Goal: Task Accomplishment & Management: Manage account settings

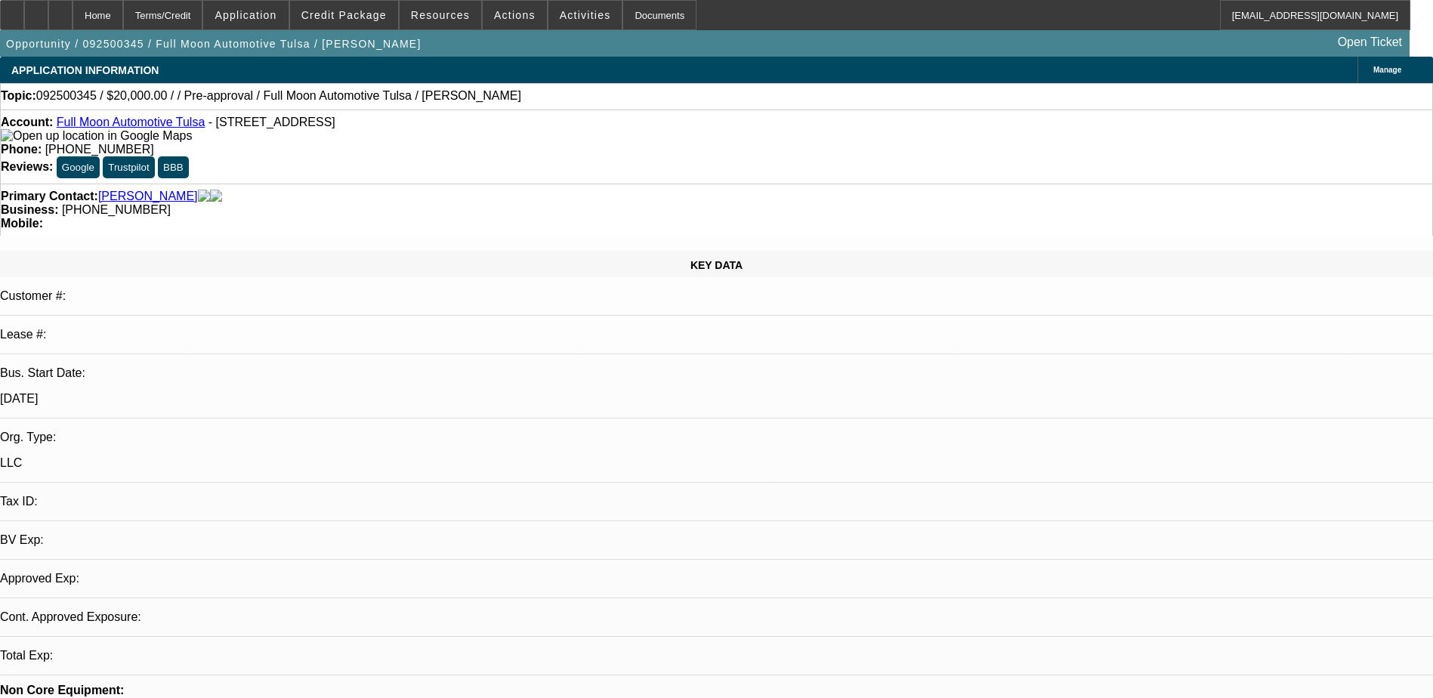
select select "0"
select select "2"
select select "0.1"
select select "1"
select select "2"
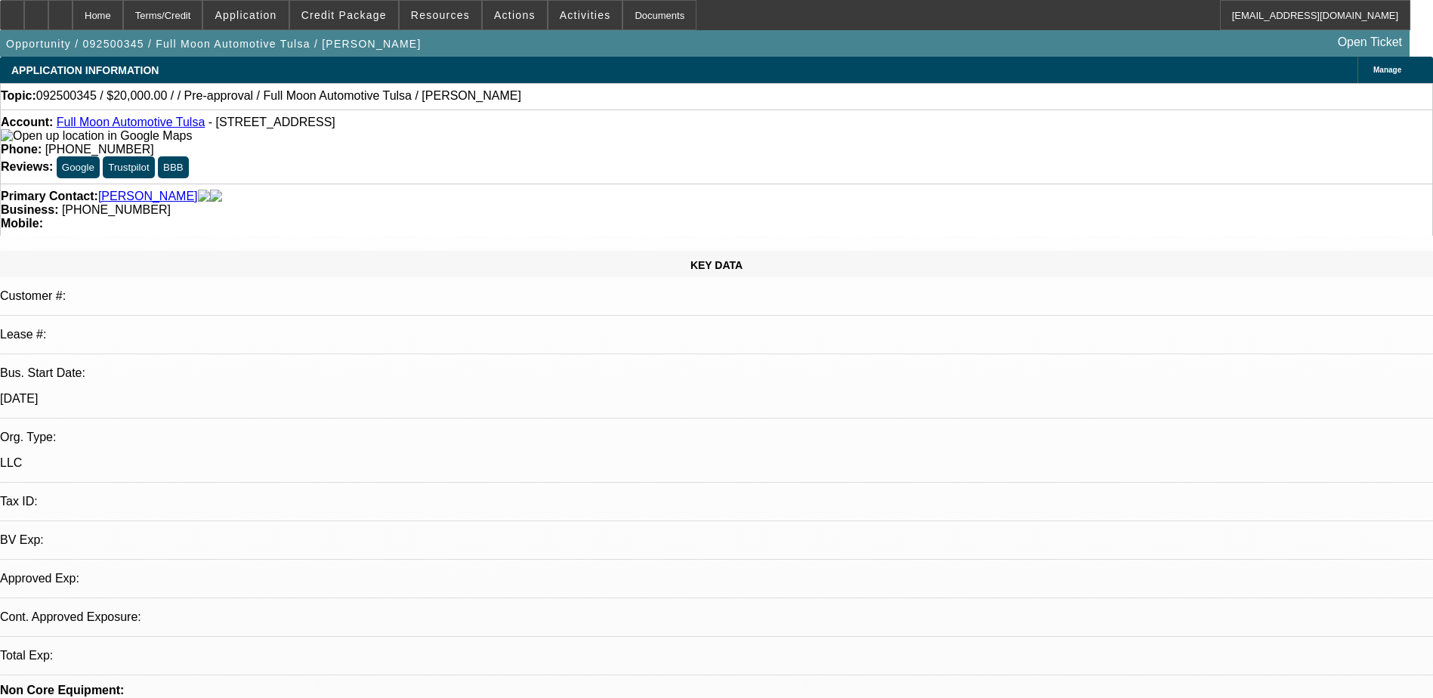
select select "4"
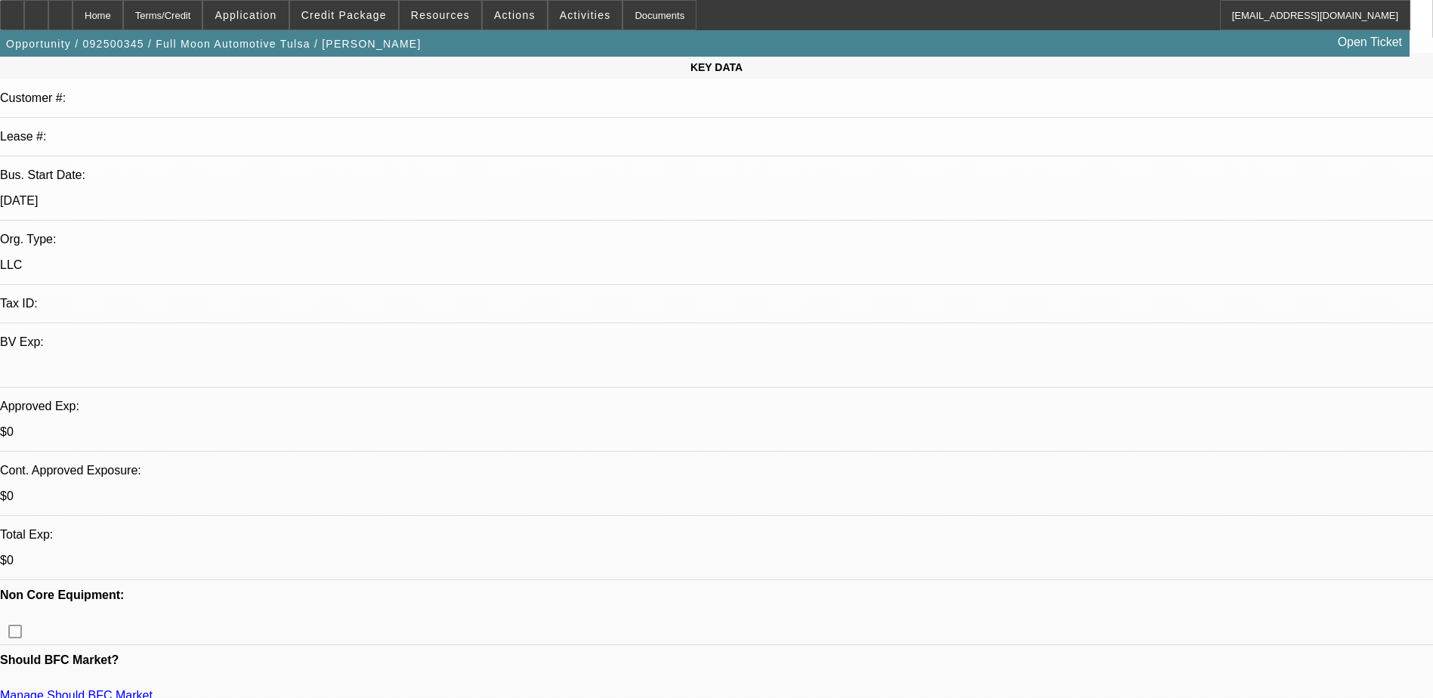
scroll to position [227, 0]
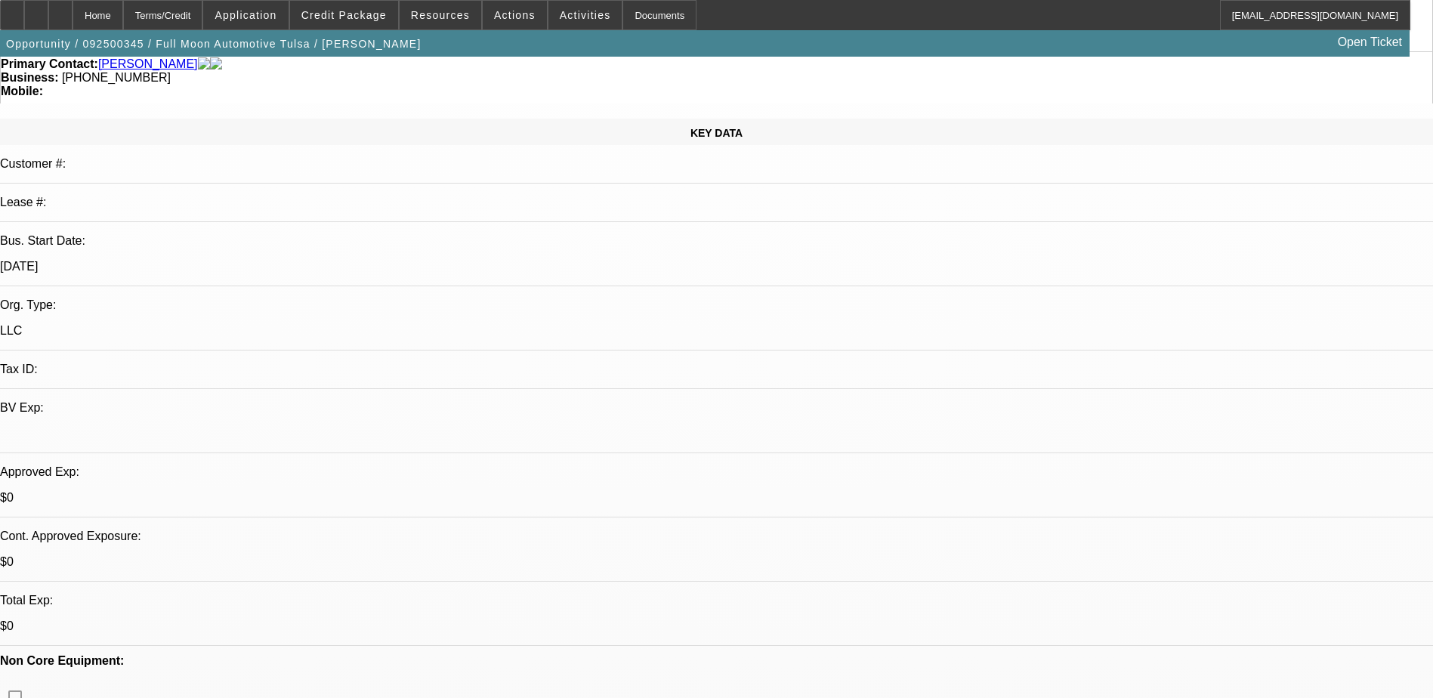
scroll to position [0, 0]
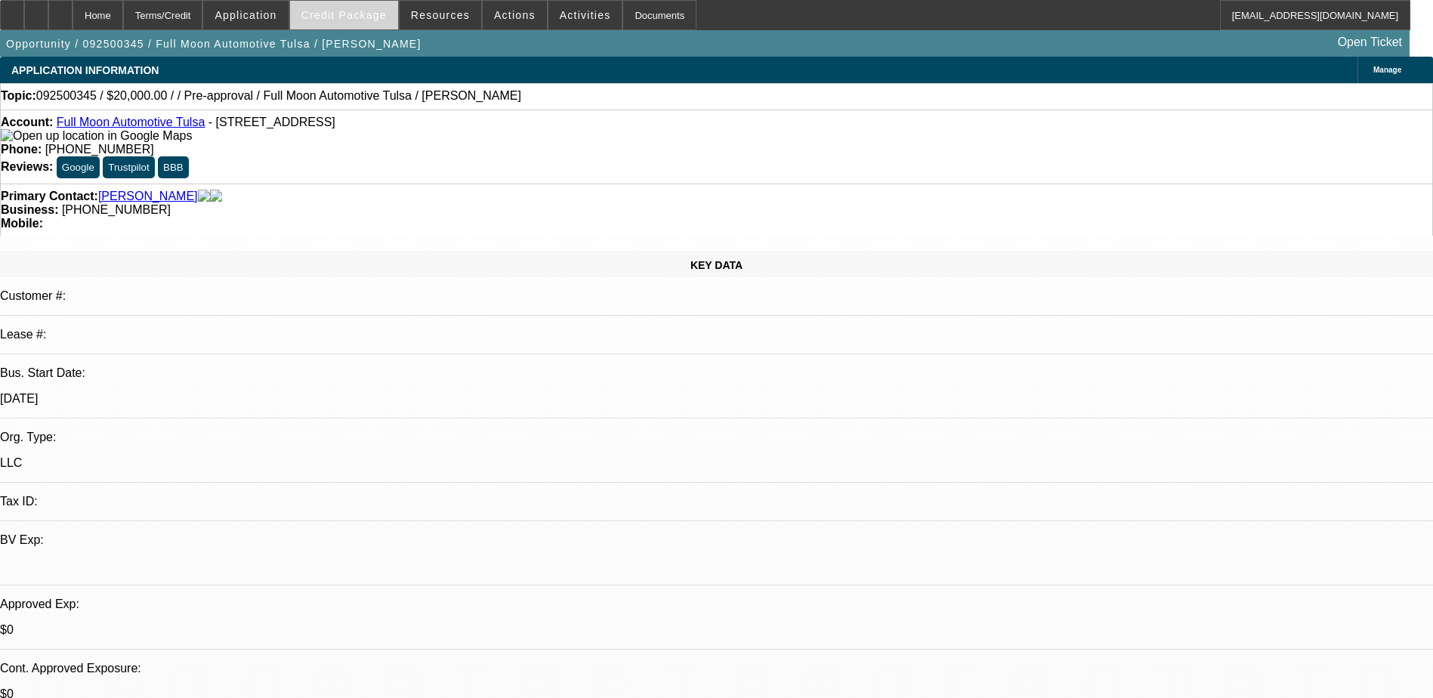
click at [359, 11] on span "Credit Package" at bounding box center [343, 15] width 85 height 12
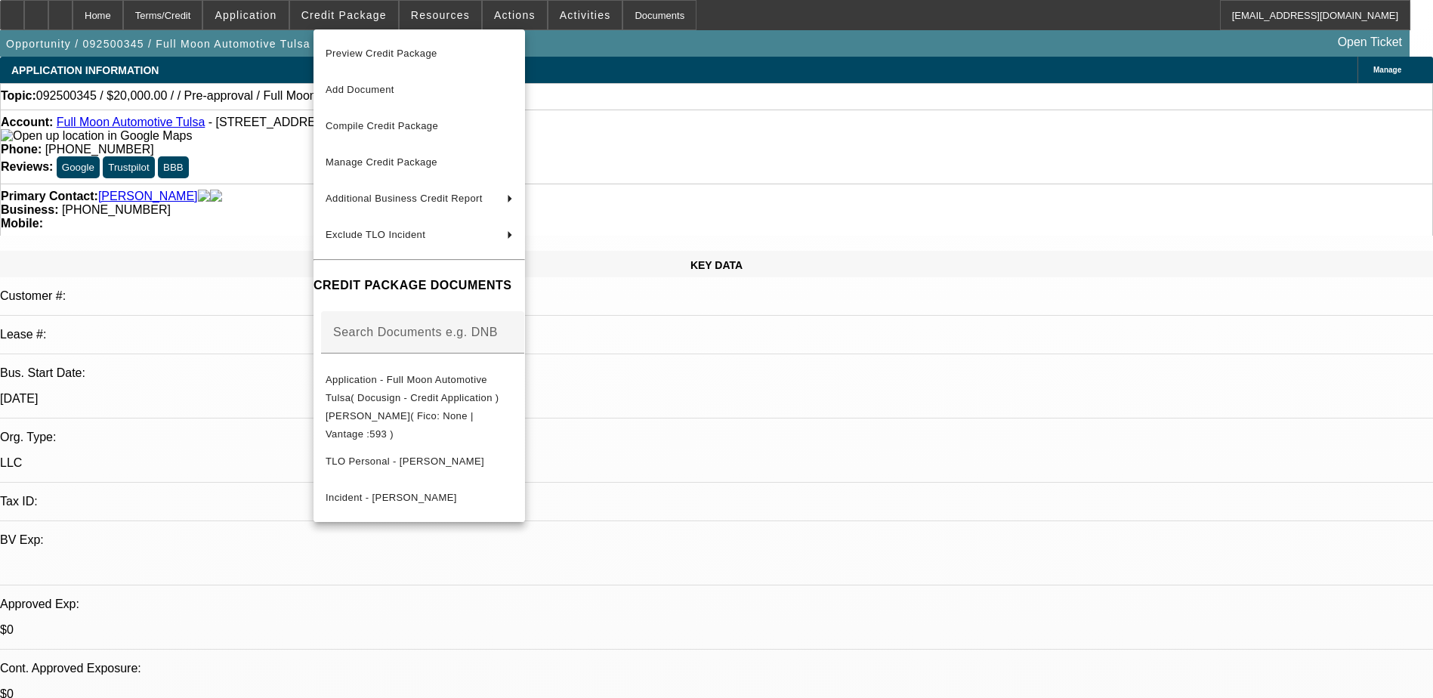
drag, startPoint x: 241, startPoint y: 219, endPoint x: 55, endPoint y: 116, distance: 212.4
click at [226, 206] on div at bounding box center [716, 349] width 1433 height 698
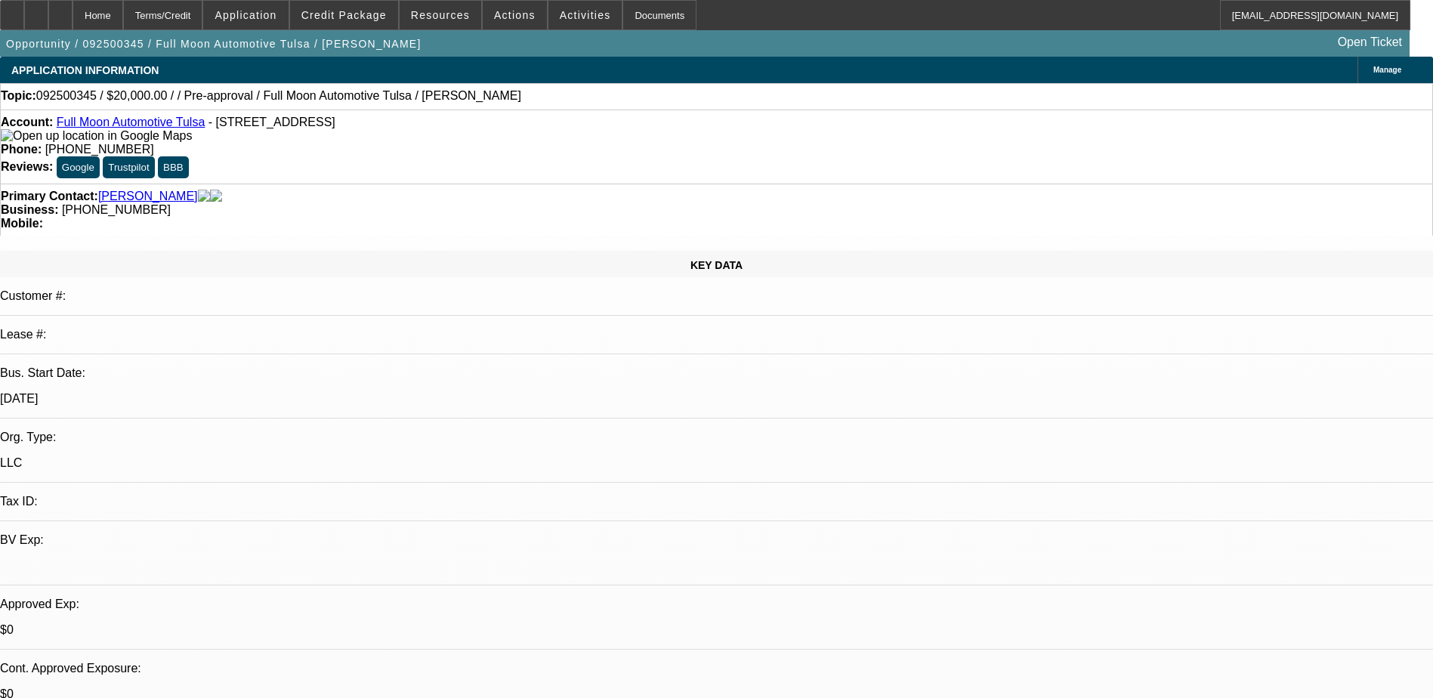
click at [138, 190] on link "Smith, Kody" at bounding box center [148, 197] width 100 height 14
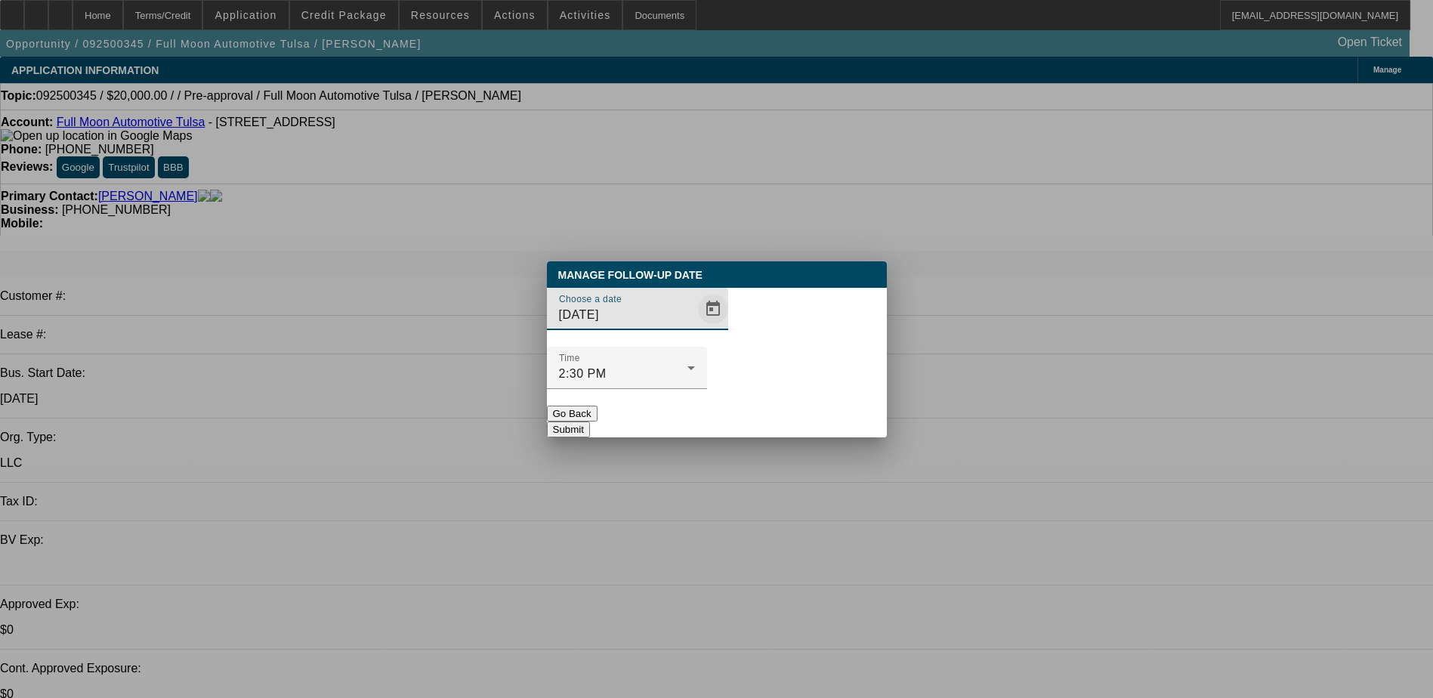
click at [695, 327] on span "Open calendar" at bounding box center [713, 309] width 36 height 36
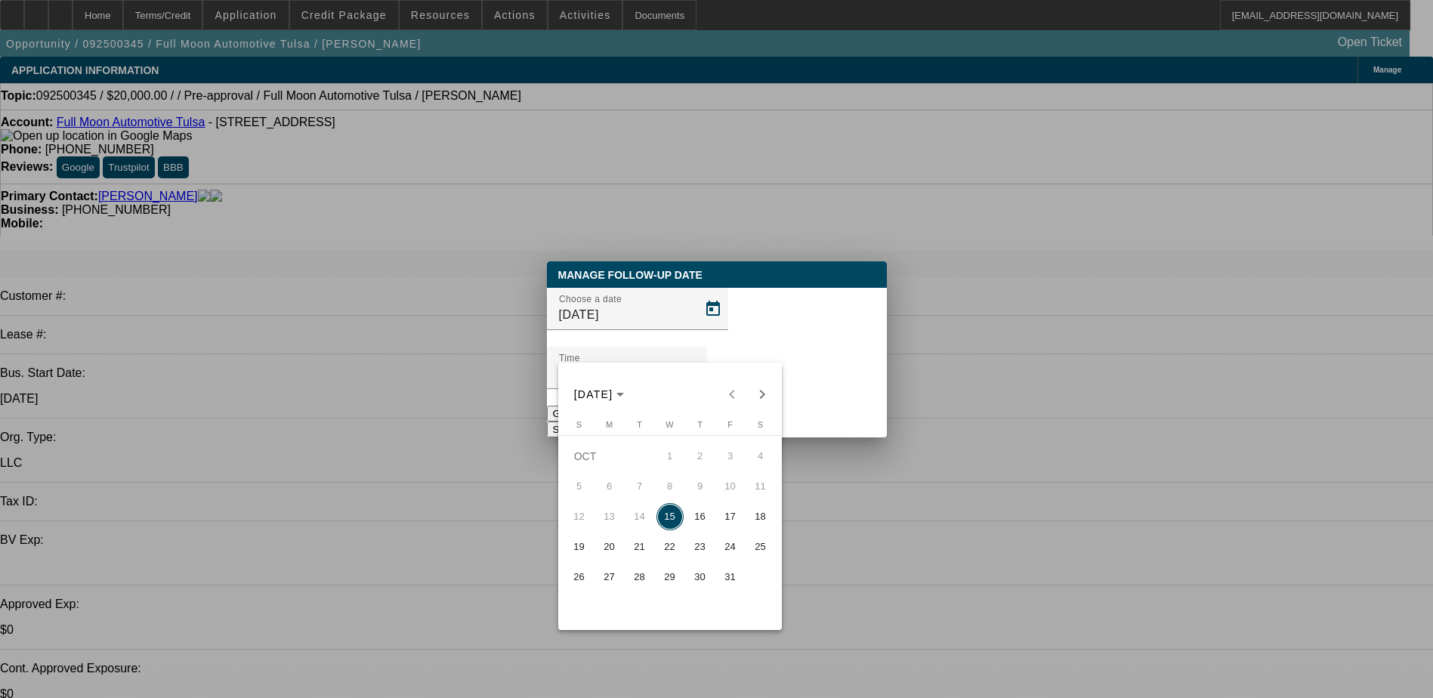
click at [703, 522] on span "16" at bounding box center [700, 516] width 27 height 27
type input "10/16/2025"
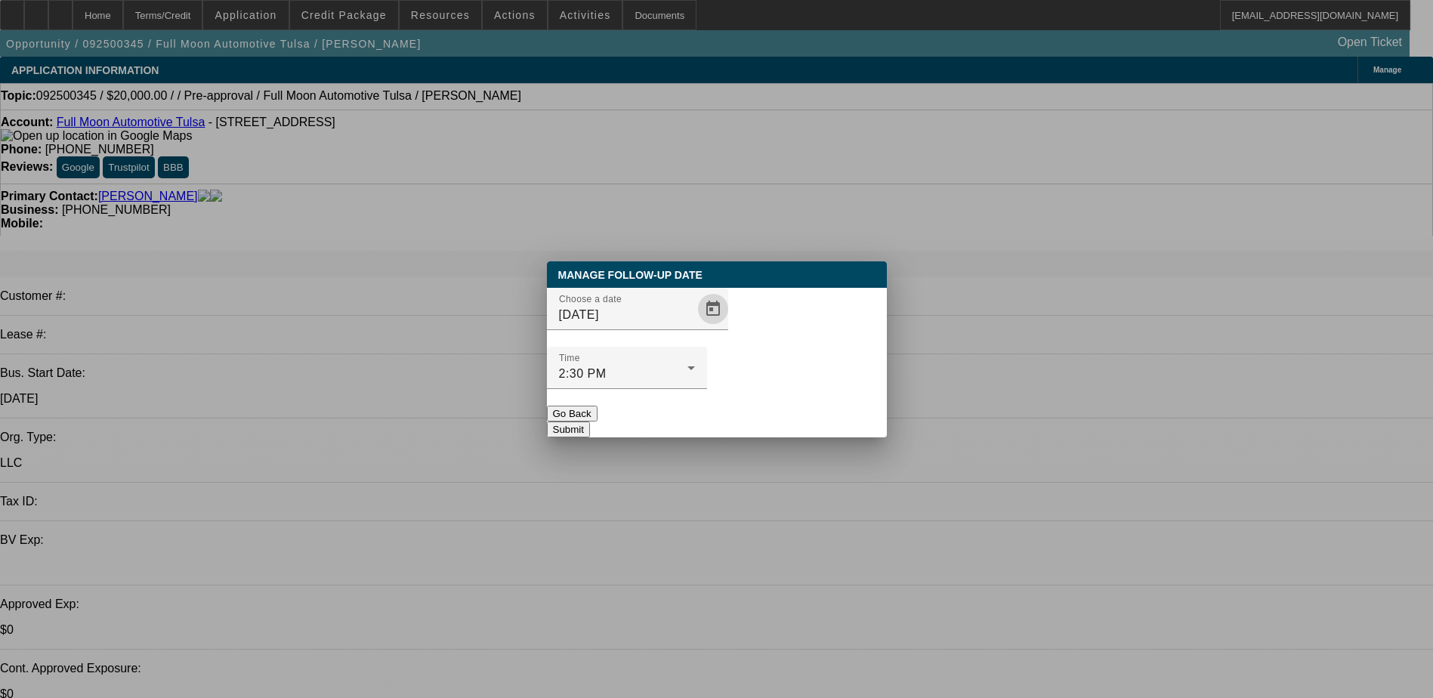
click at [876, 347] on div "Time 2:30 PM" at bounding box center [717, 376] width 340 height 59
click at [700, 359] on icon at bounding box center [691, 368] width 18 height 18
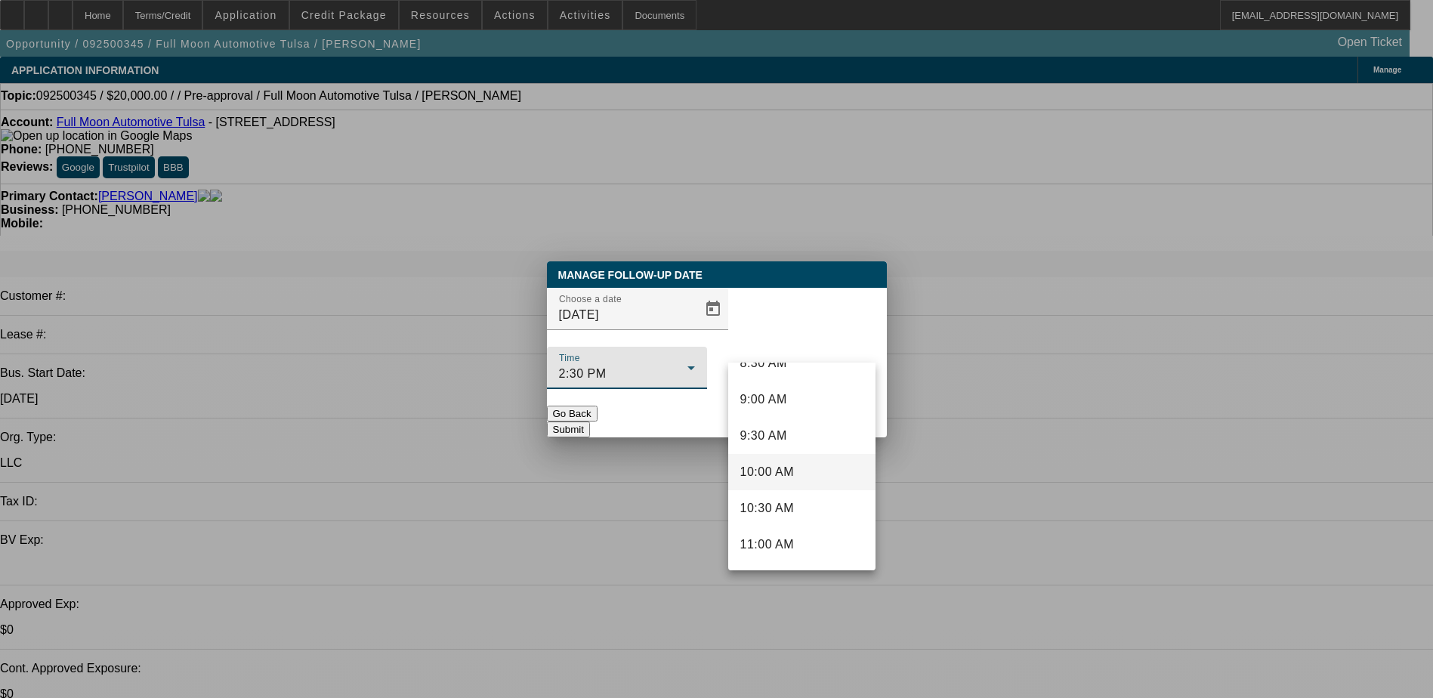
scroll to position [660, 0]
click at [790, 457] on span "10:00 AM" at bounding box center [767, 453] width 54 height 18
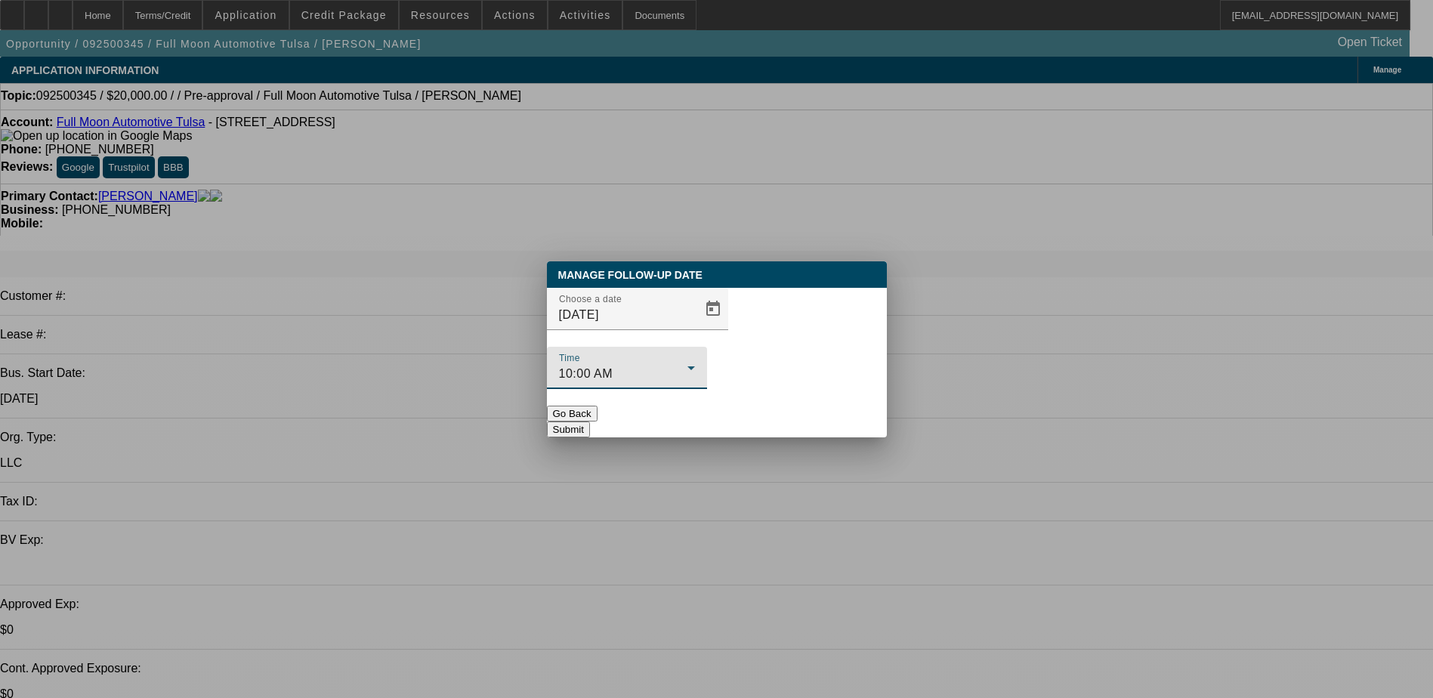
click at [590, 422] on button "Submit" at bounding box center [568, 430] width 43 height 16
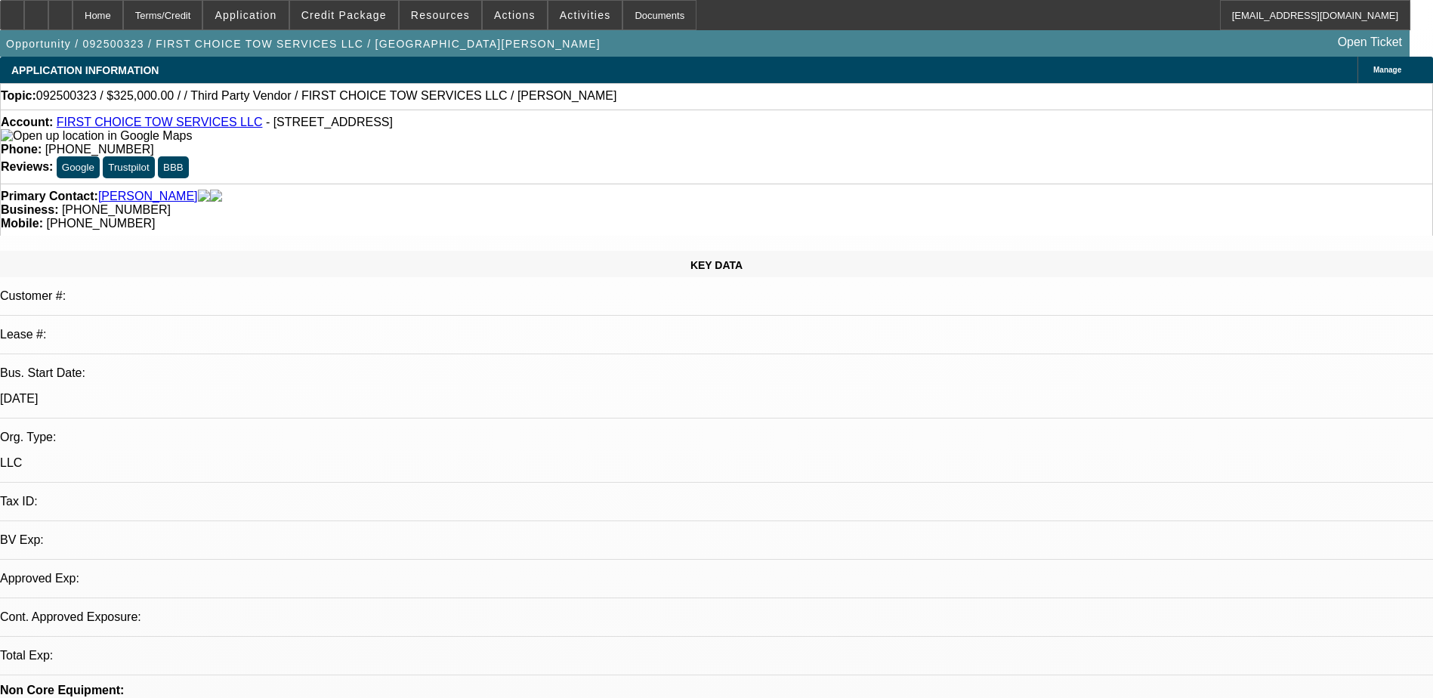
select select "0"
select select "2"
select select "0.1"
select select "4"
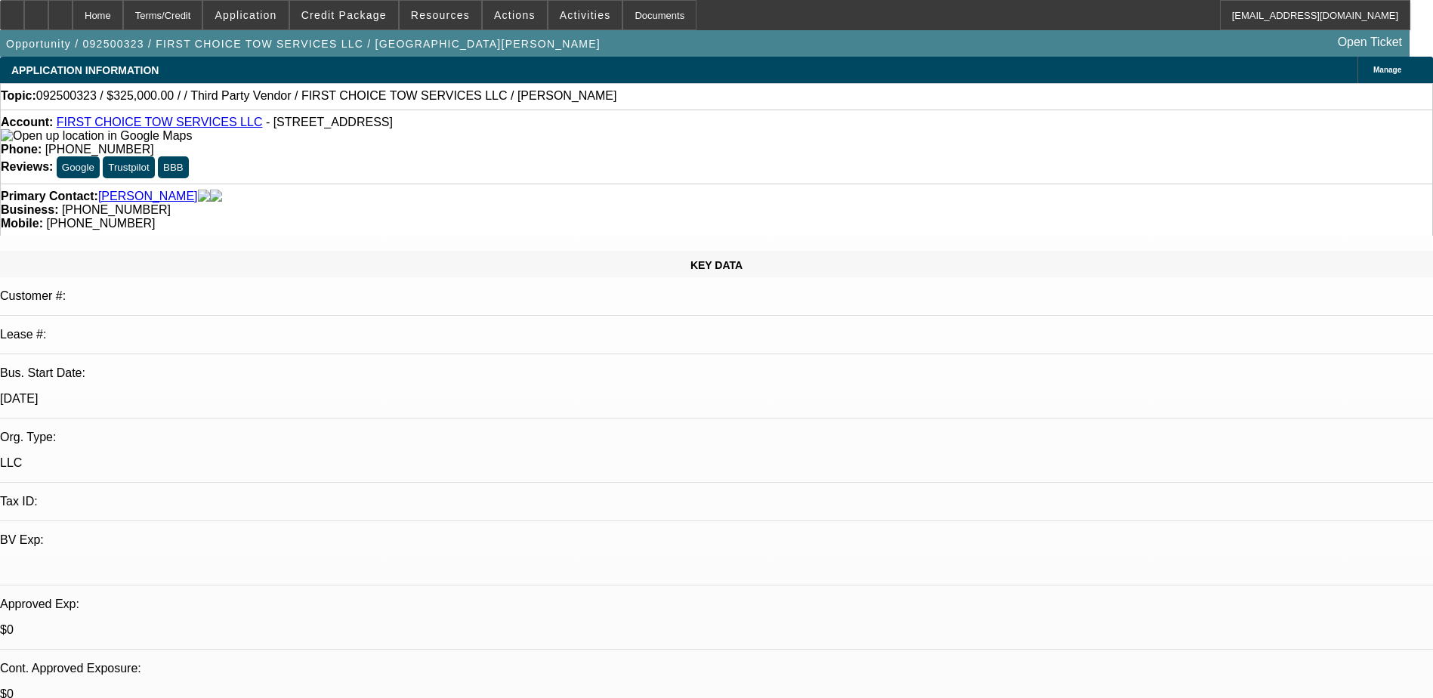
click at [141, 190] on link "Banegas, Marco" at bounding box center [148, 197] width 100 height 14
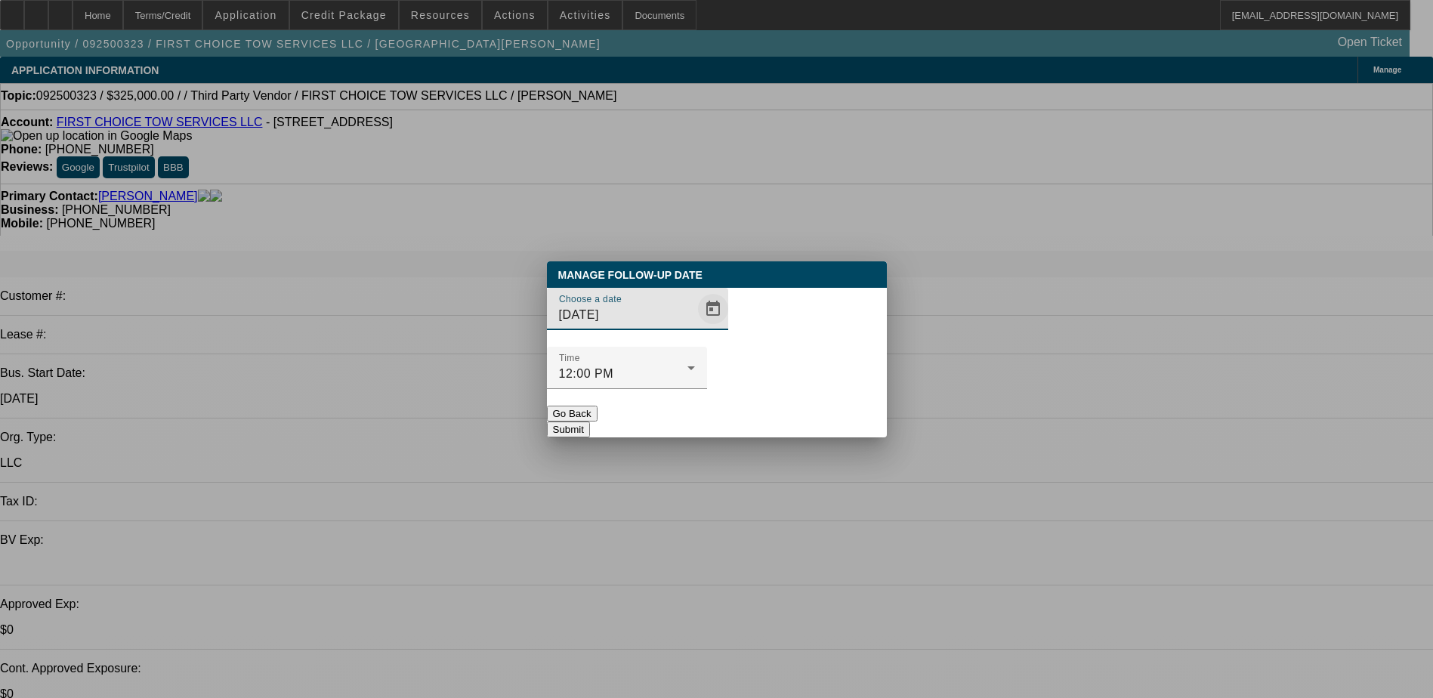
click at [695, 327] on span "Open calendar" at bounding box center [713, 309] width 36 height 36
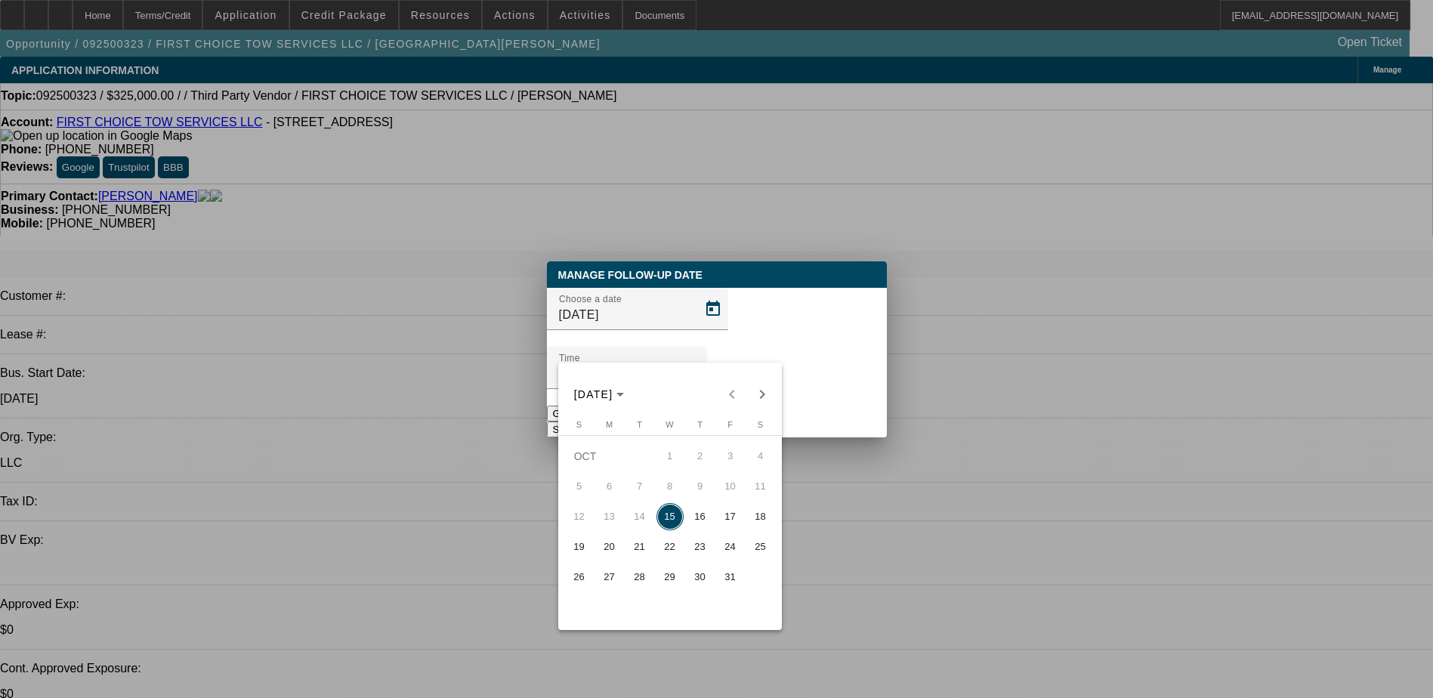
drag, startPoint x: 687, startPoint y: 512, endPoint x: 701, endPoint y: 496, distance: 21.4
click at [687, 512] on button "16" at bounding box center [700, 517] width 30 height 30
type input "10/16/2025"
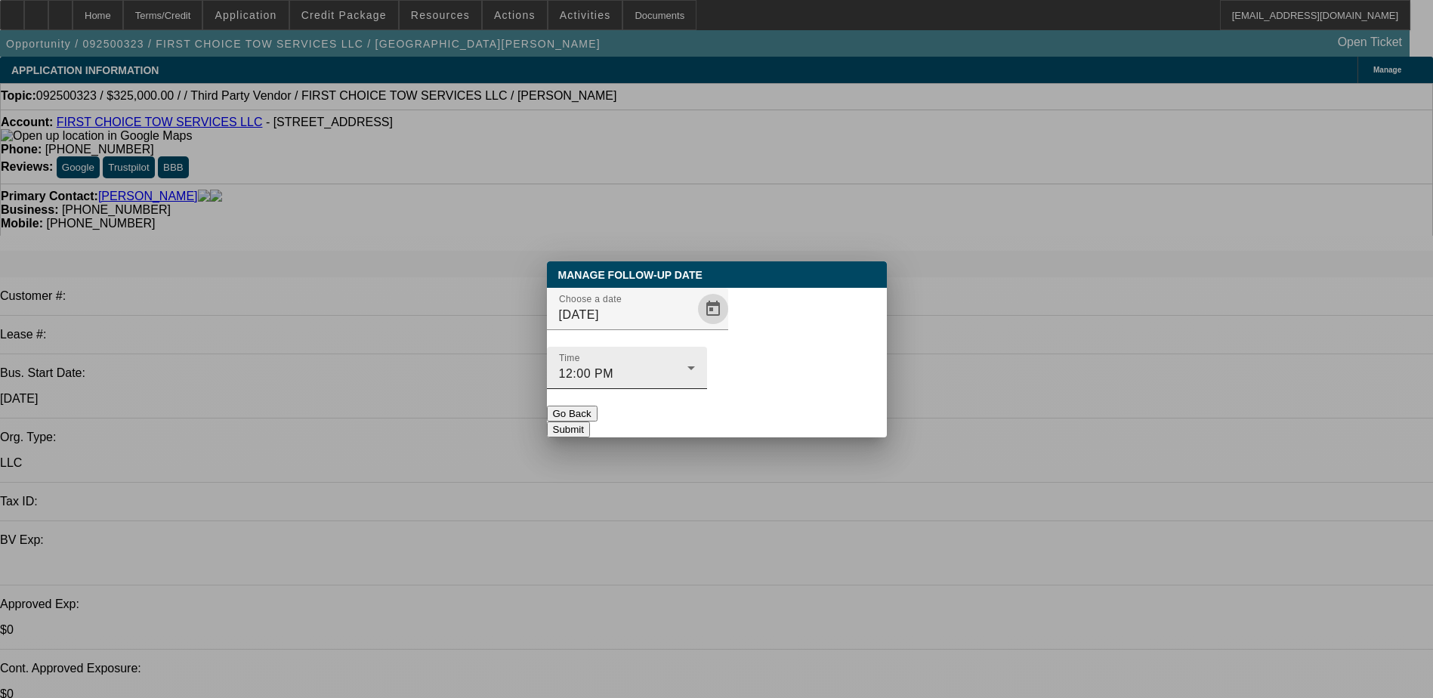
click at [695, 347] on div "Time 12:00 PM" at bounding box center [627, 368] width 136 height 42
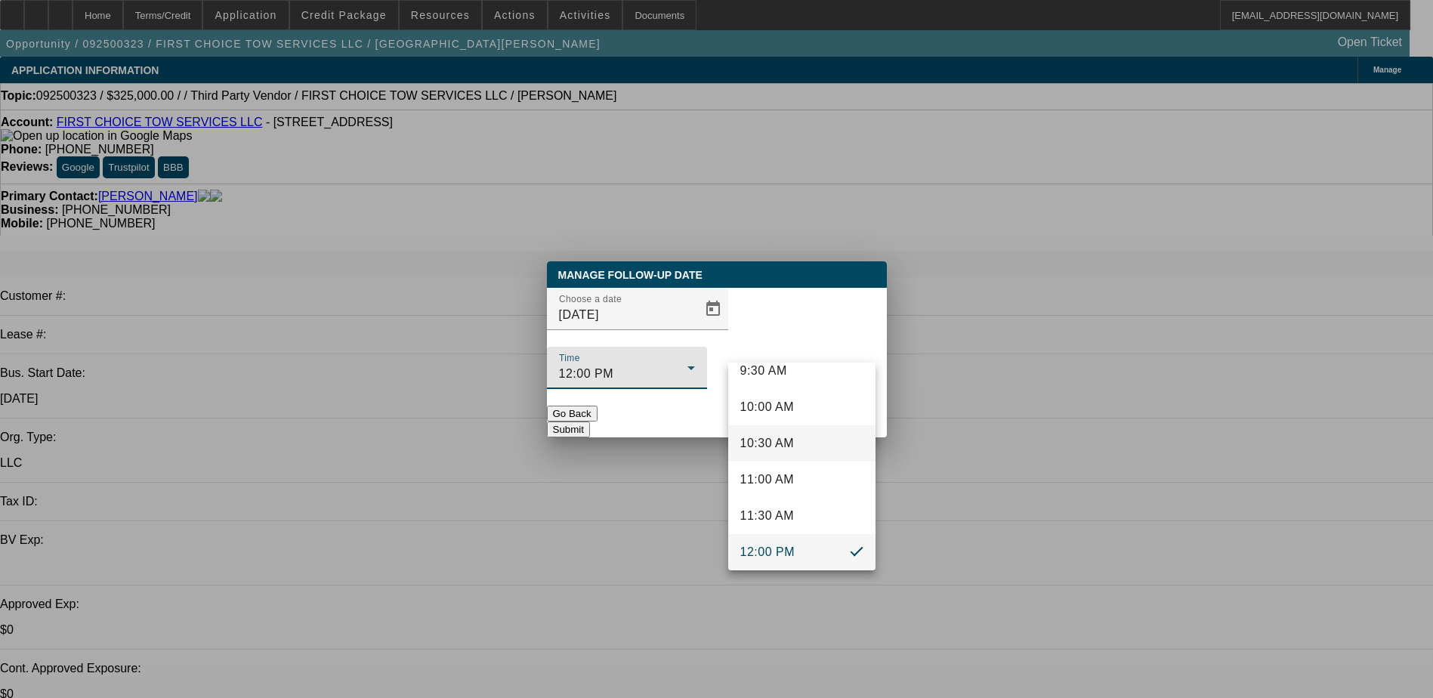
scroll to position [629, 0]
click at [789, 480] on span "10:00 AM" at bounding box center [767, 483] width 54 height 18
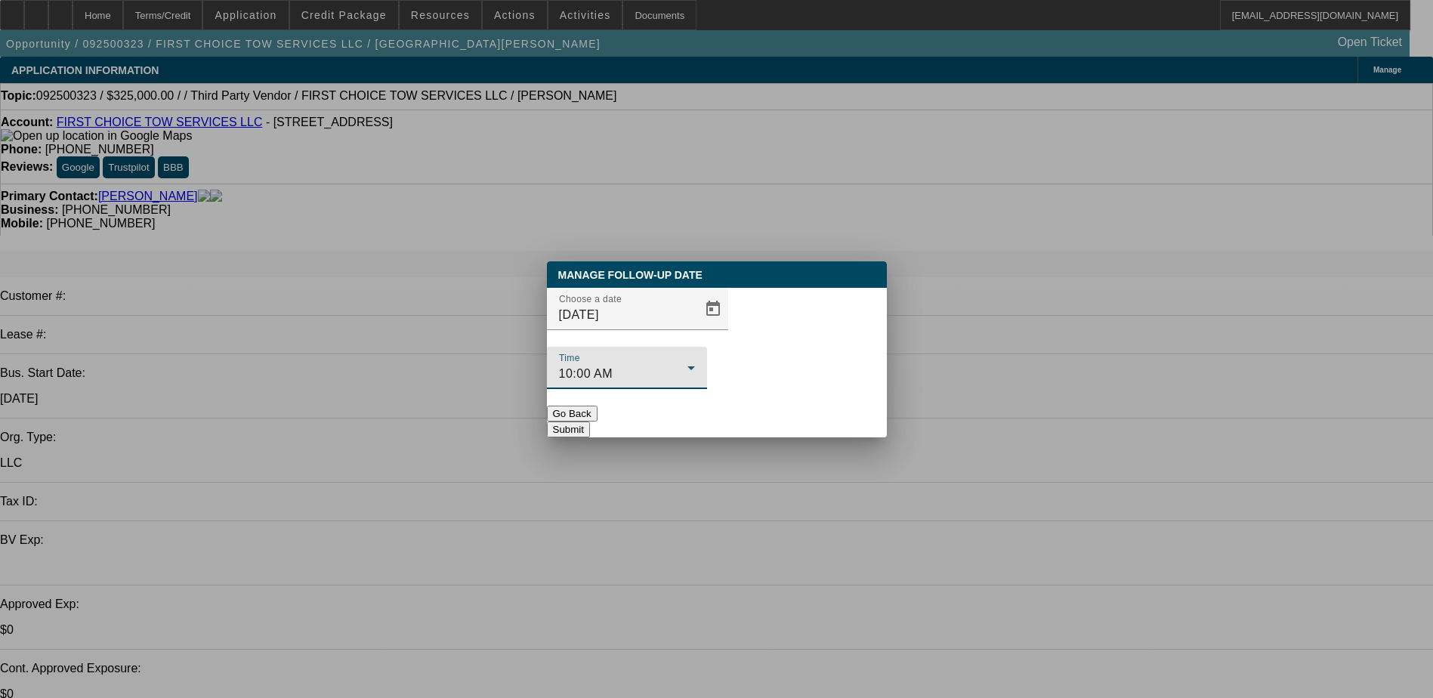
click at [590, 422] on button "Submit" at bounding box center [568, 430] width 43 height 16
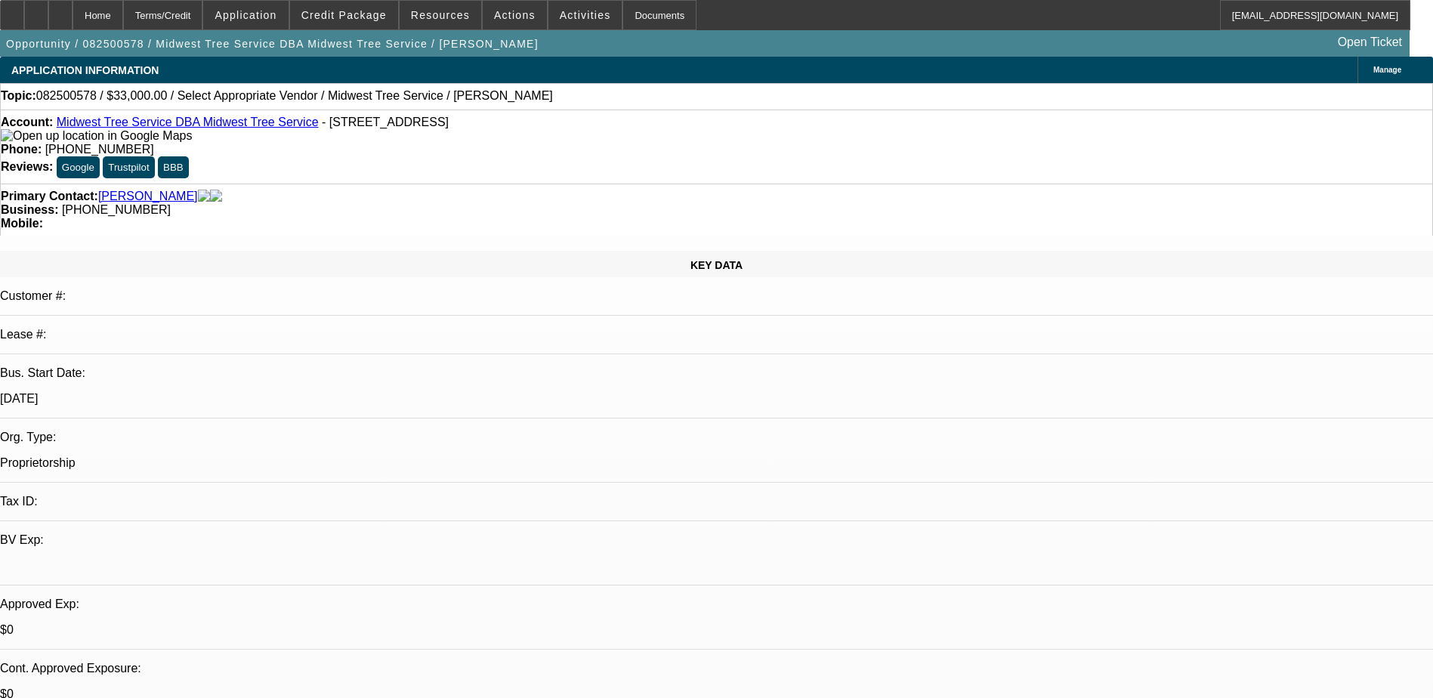
select select "0"
select select "2"
select select "0.1"
select select "4"
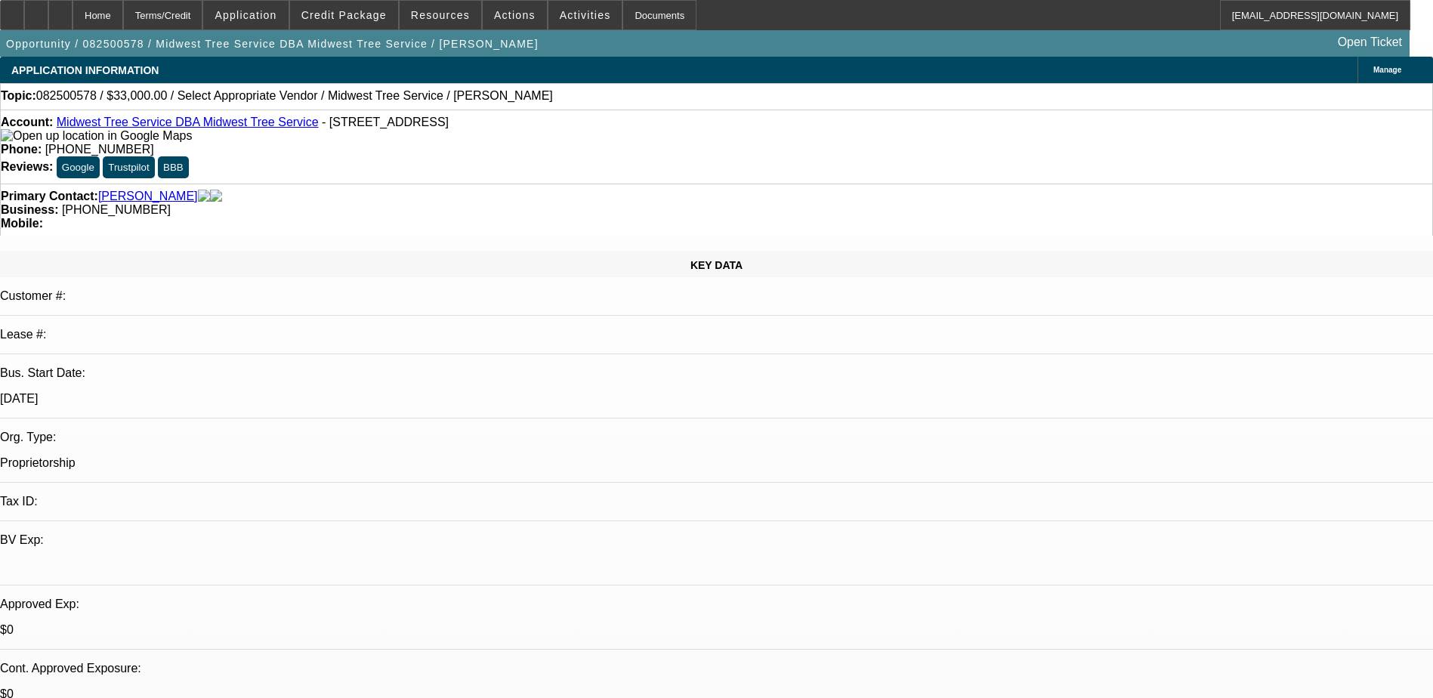
click at [146, 190] on link "Enarson, Shawn" at bounding box center [148, 197] width 100 height 14
click at [376, 15] on span "Credit Package" at bounding box center [343, 15] width 85 height 12
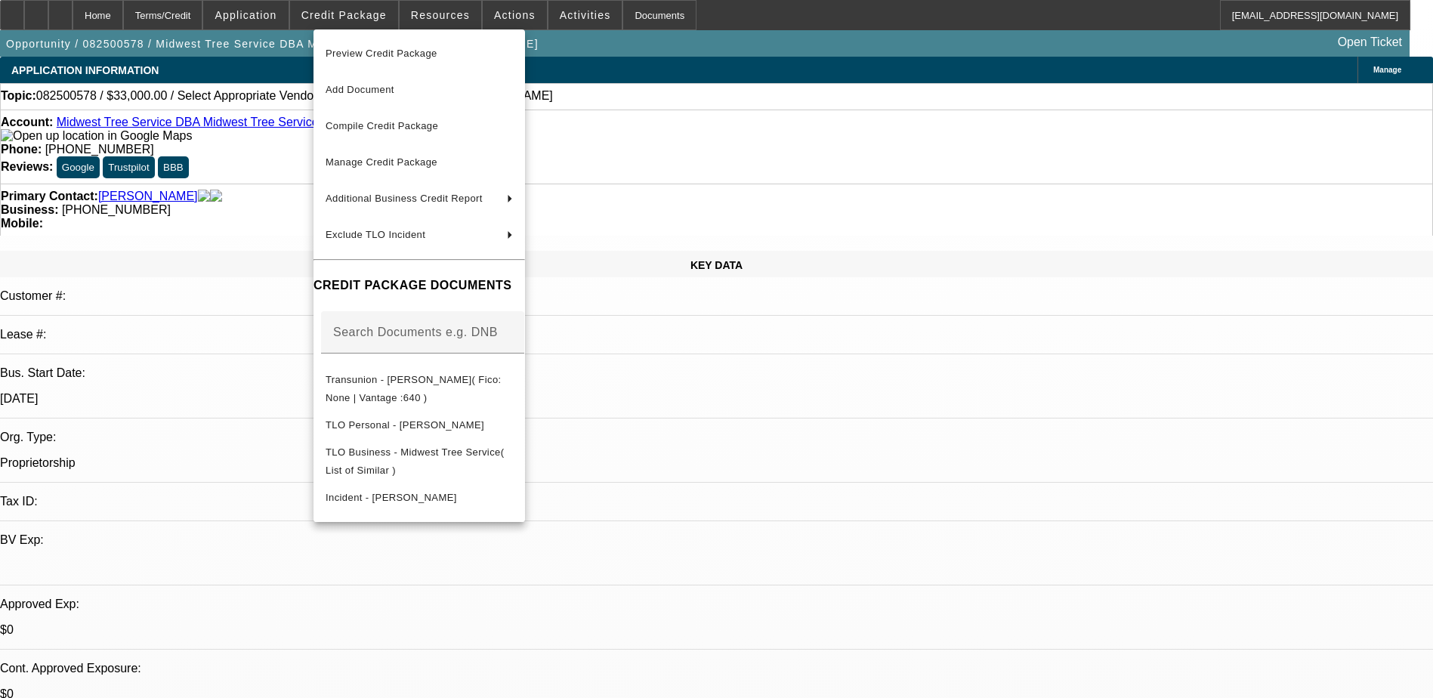
click at [375, 15] on div at bounding box center [716, 349] width 1433 height 698
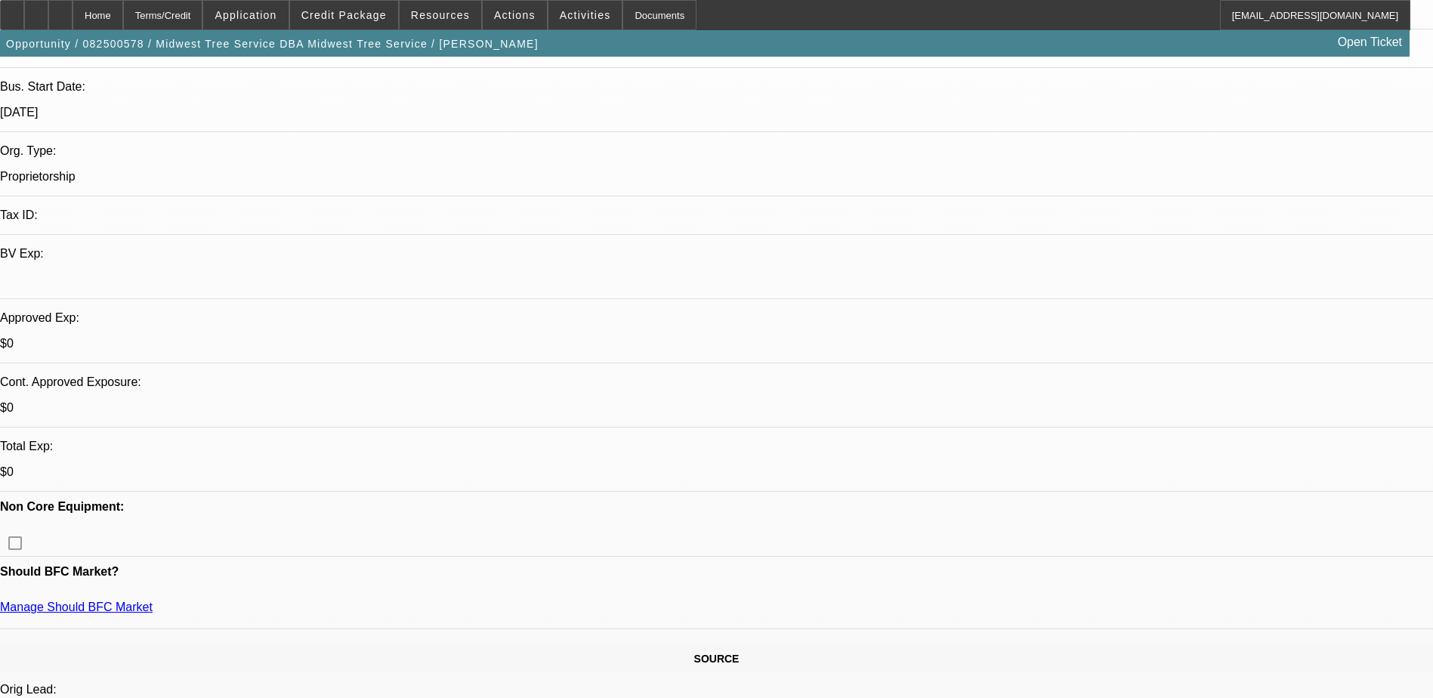
scroll to position [453, 0]
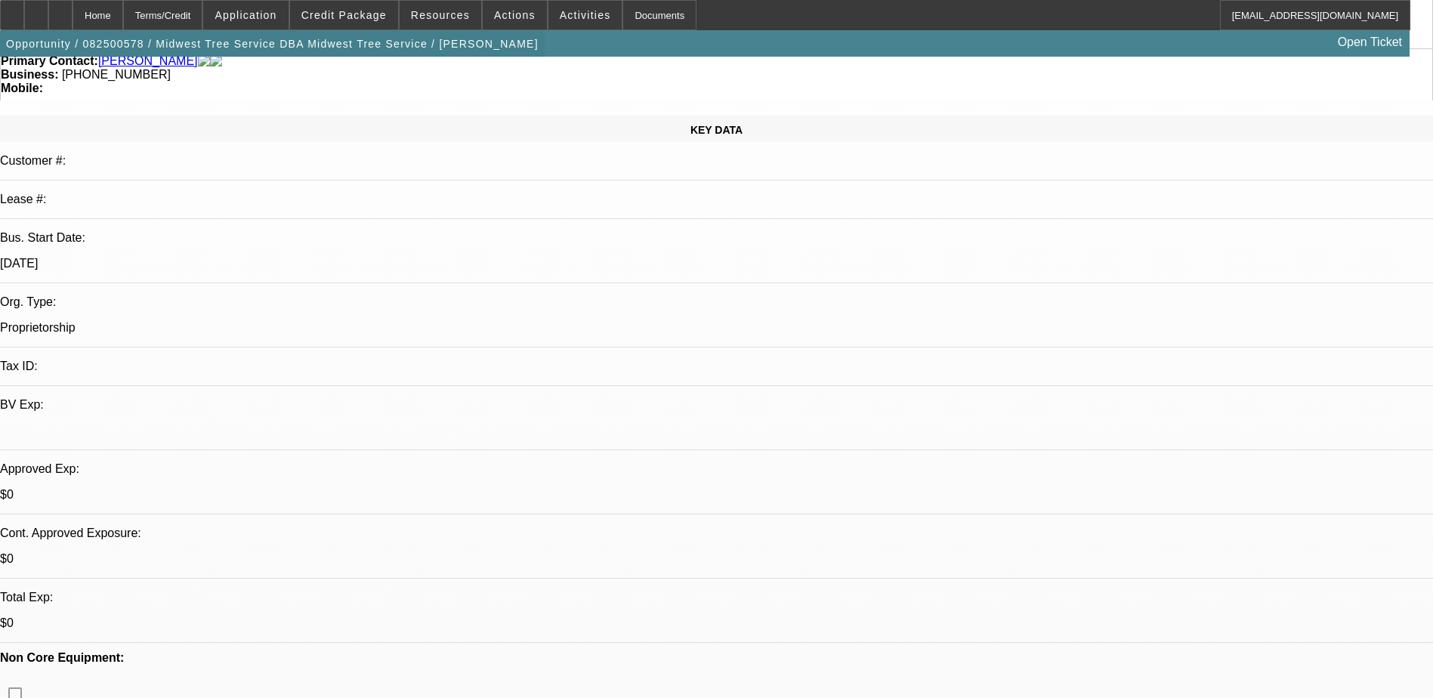
scroll to position [0, 0]
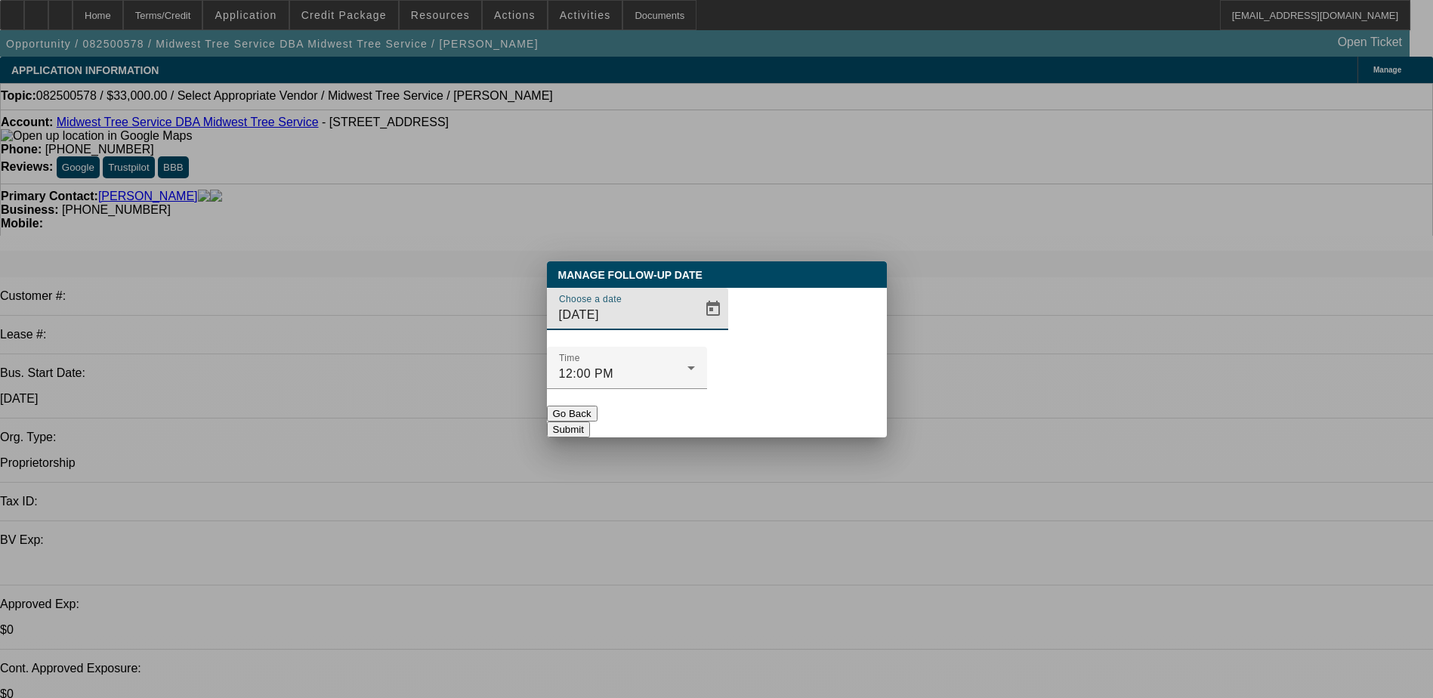
click at [725, 354] on div "Time 12:00 PM" at bounding box center [717, 376] width 340 height 59
click at [695, 327] on span "Open calendar" at bounding box center [713, 309] width 36 height 36
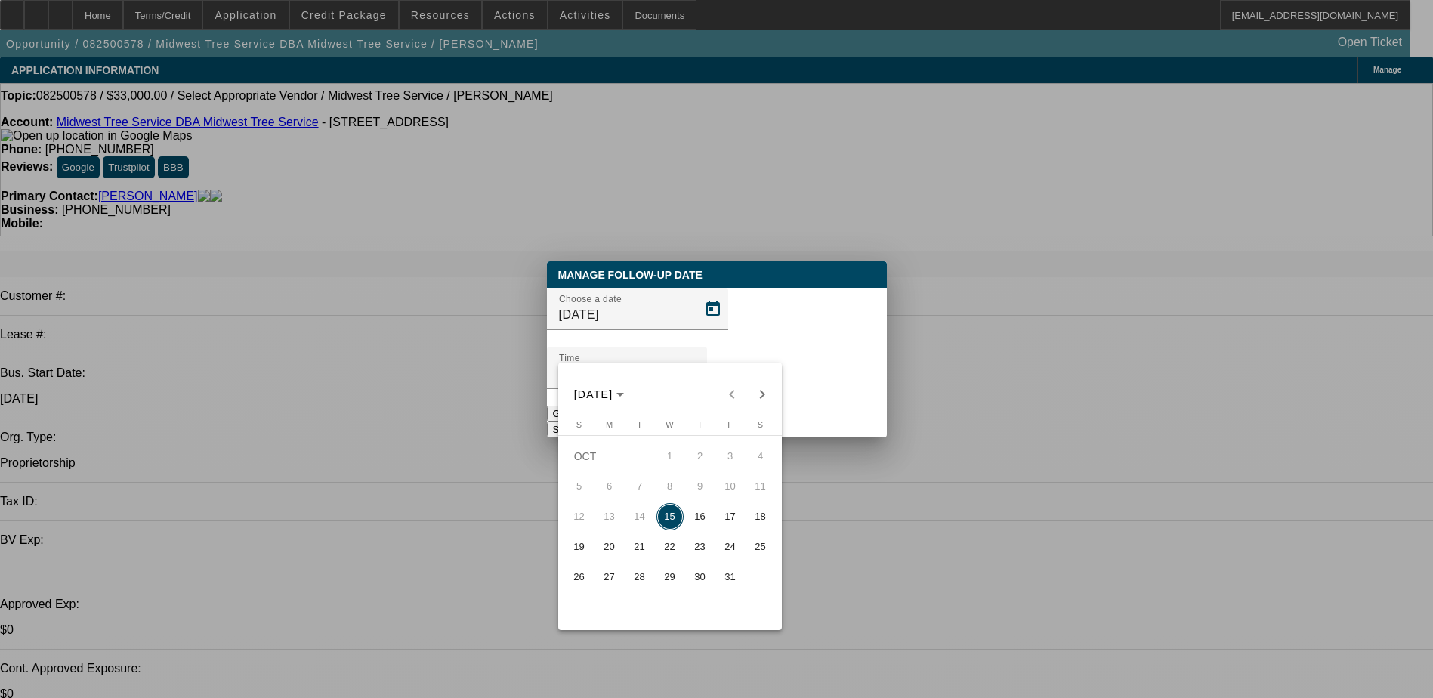
click at [728, 522] on span "17" at bounding box center [730, 516] width 27 height 27
type input "[DATE]"
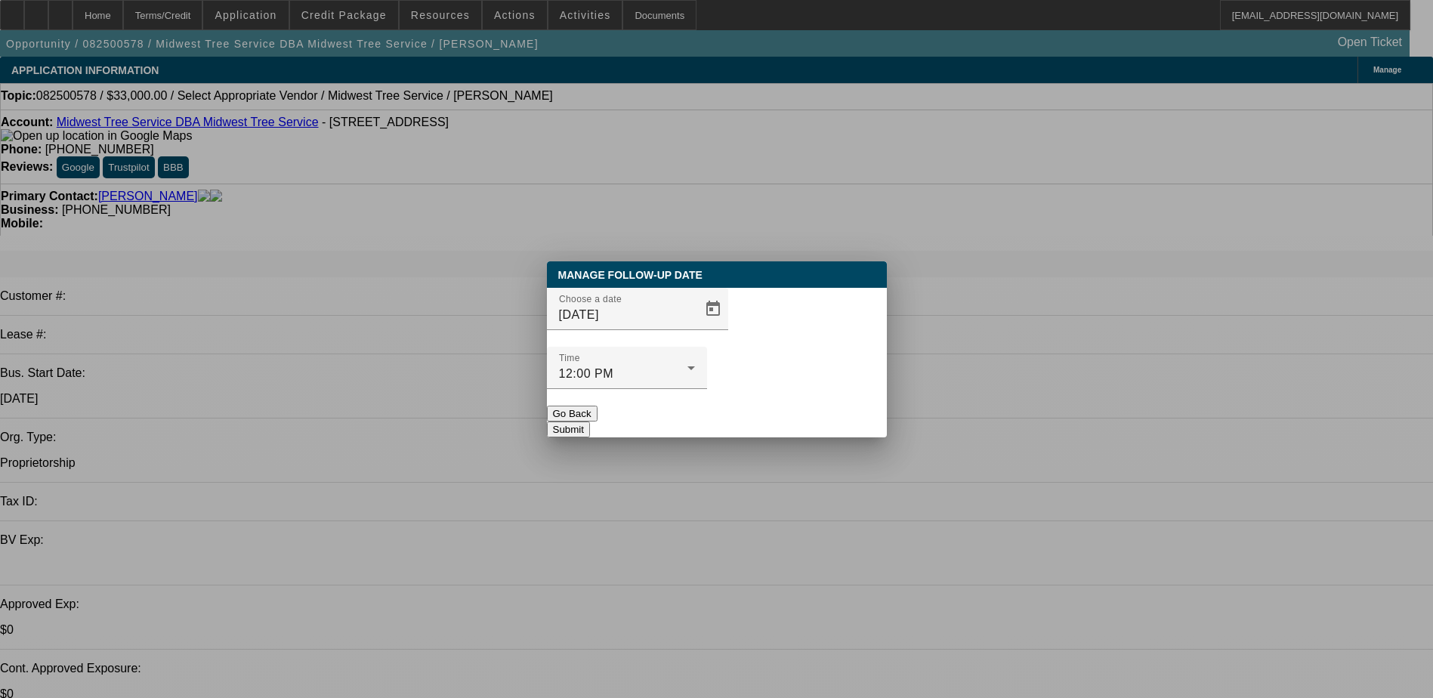
click at [590, 422] on button "Submit" at bounding box center [568, 430] width 43 height 16
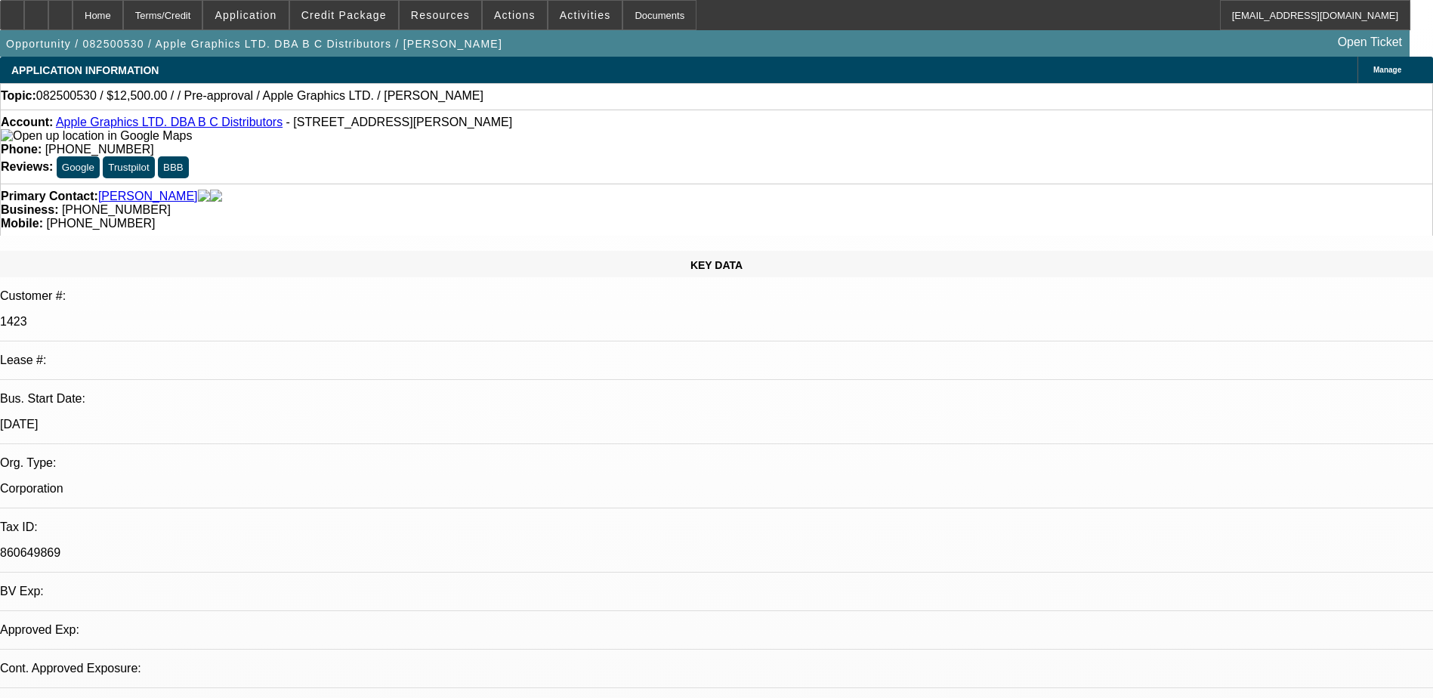
select select "0"
select select "2"
select select "0.1"
select select "4"
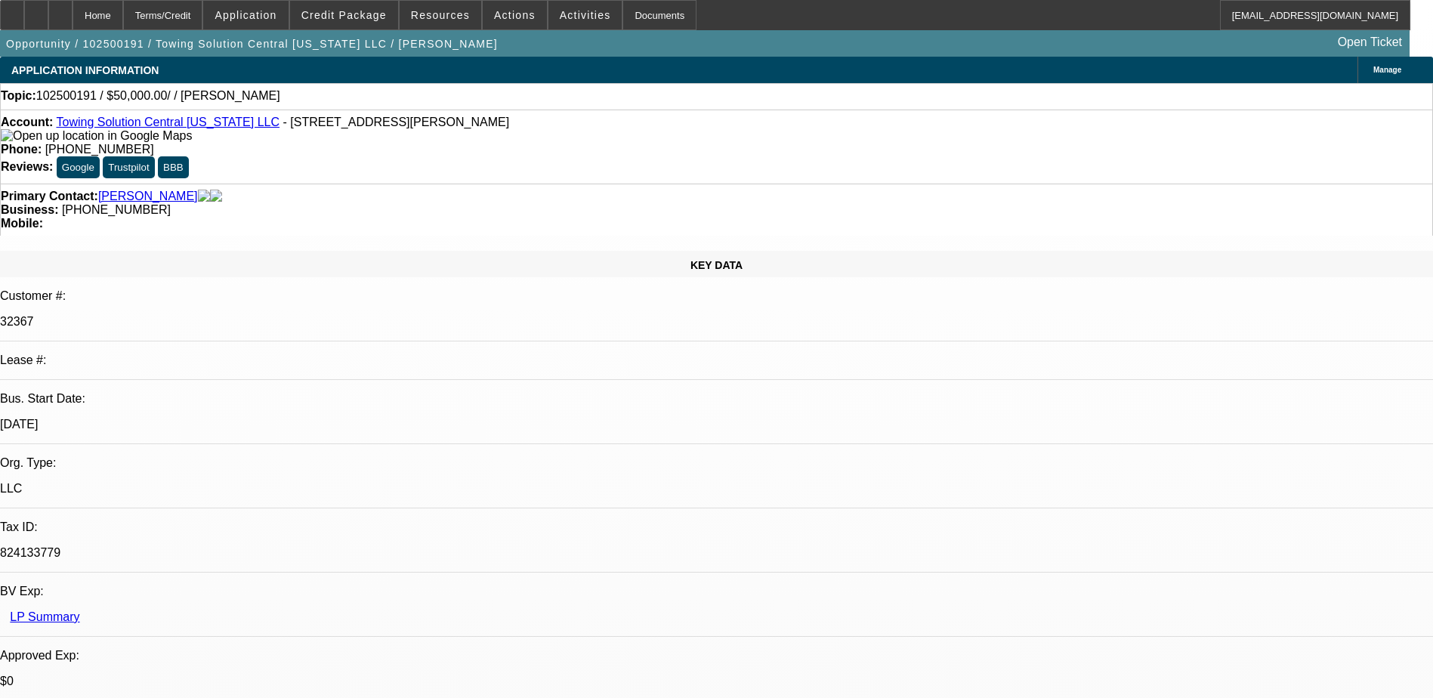
select select "0"
select select "2"
select select "0.1"
select select "4"
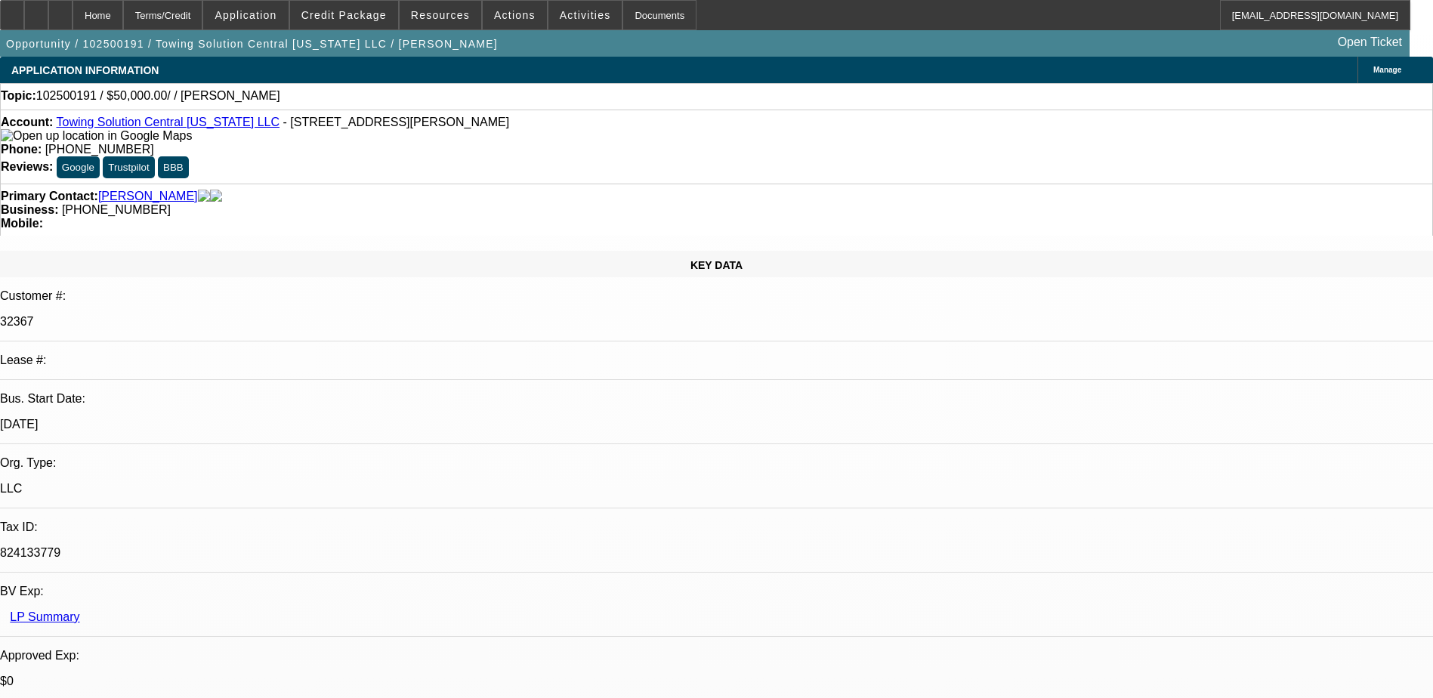
drag, startPoint x: 1052, startPoint y: 433, endPoint x: 1041, endPoint y: 407, distance: 27.8
drag, startPoint x: 1041, startPoint y: 407, endPoint x: 1222, endPoint y: 410, distance: 180.6
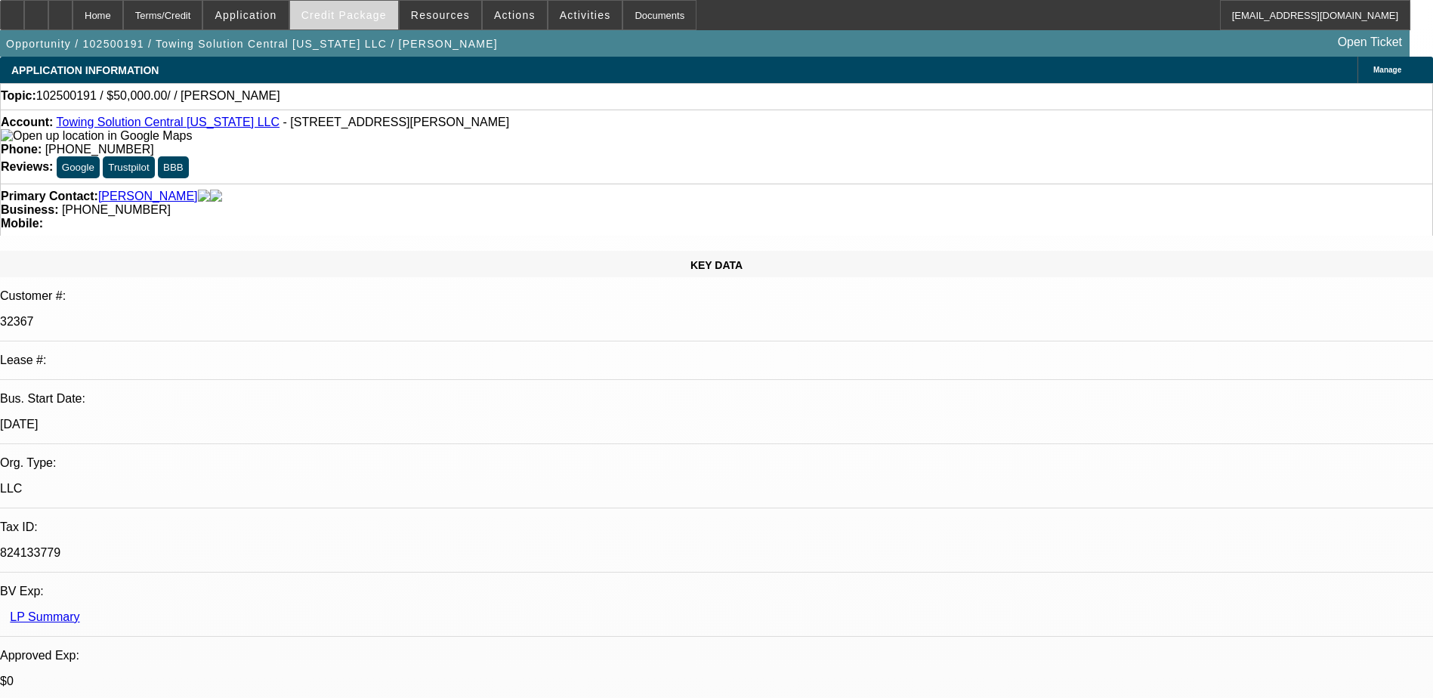
click at [369, 9] on span "Credit Package" at bounding box center [343, 15] width 85 height 12
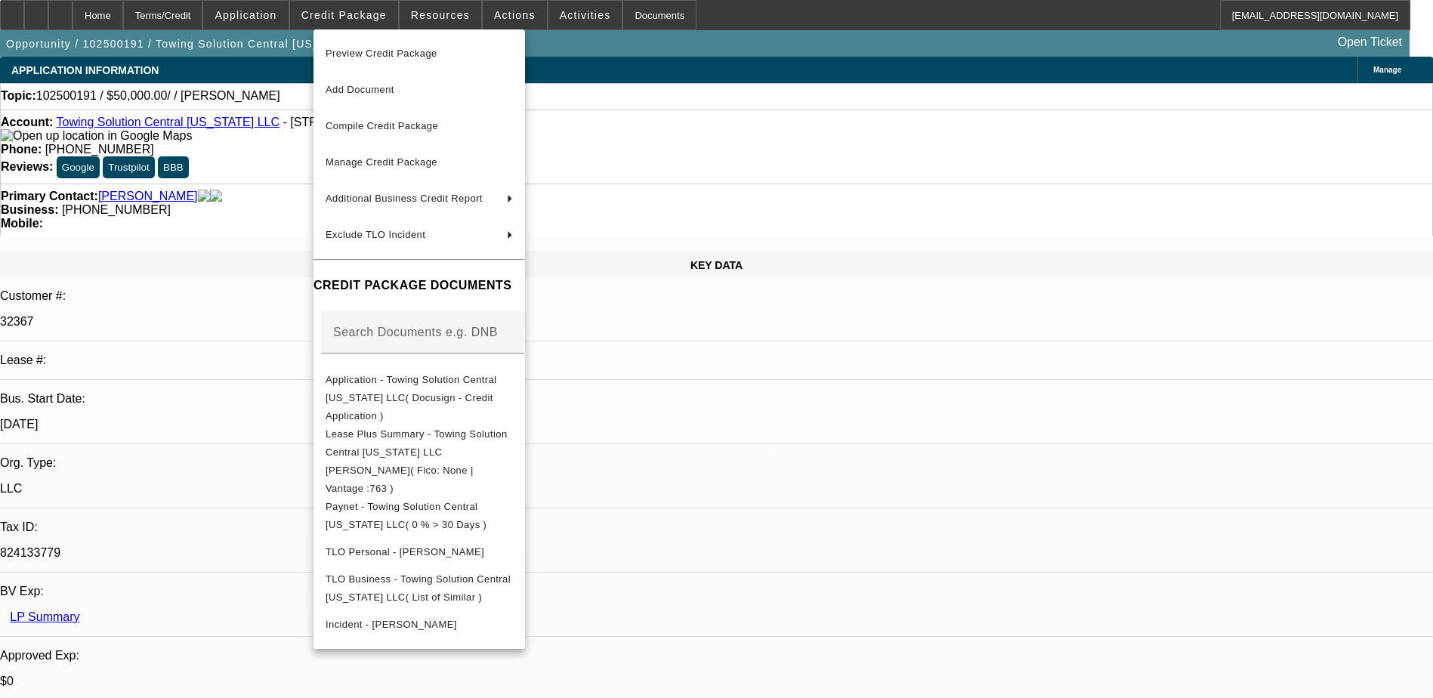
click at [141, 175] on div at bounding box center [716, 349] width 1433 height 698
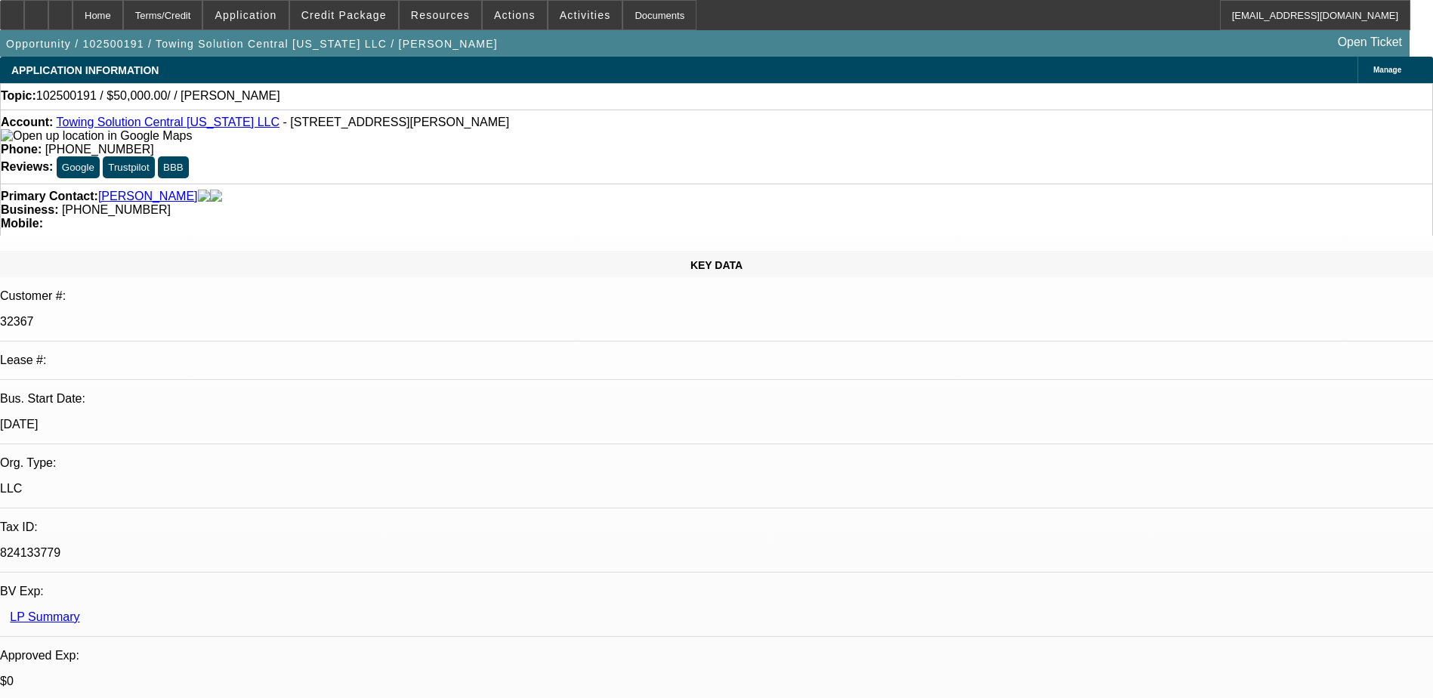
click at [141, 190] on link "[PERSON_NAME]" at bounding box center [148, 197] width 100 height 14
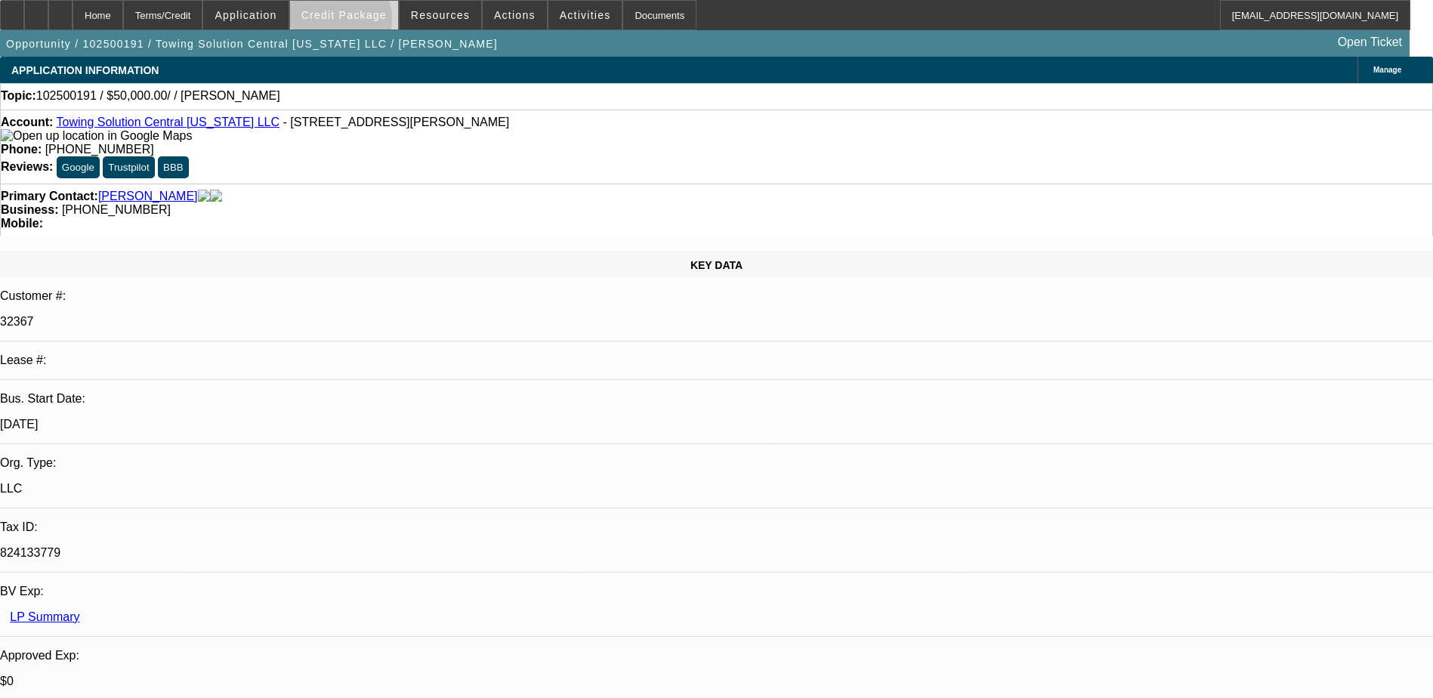
click at [363, 23] on span at bounding box center [344, 15] width 108 height 36
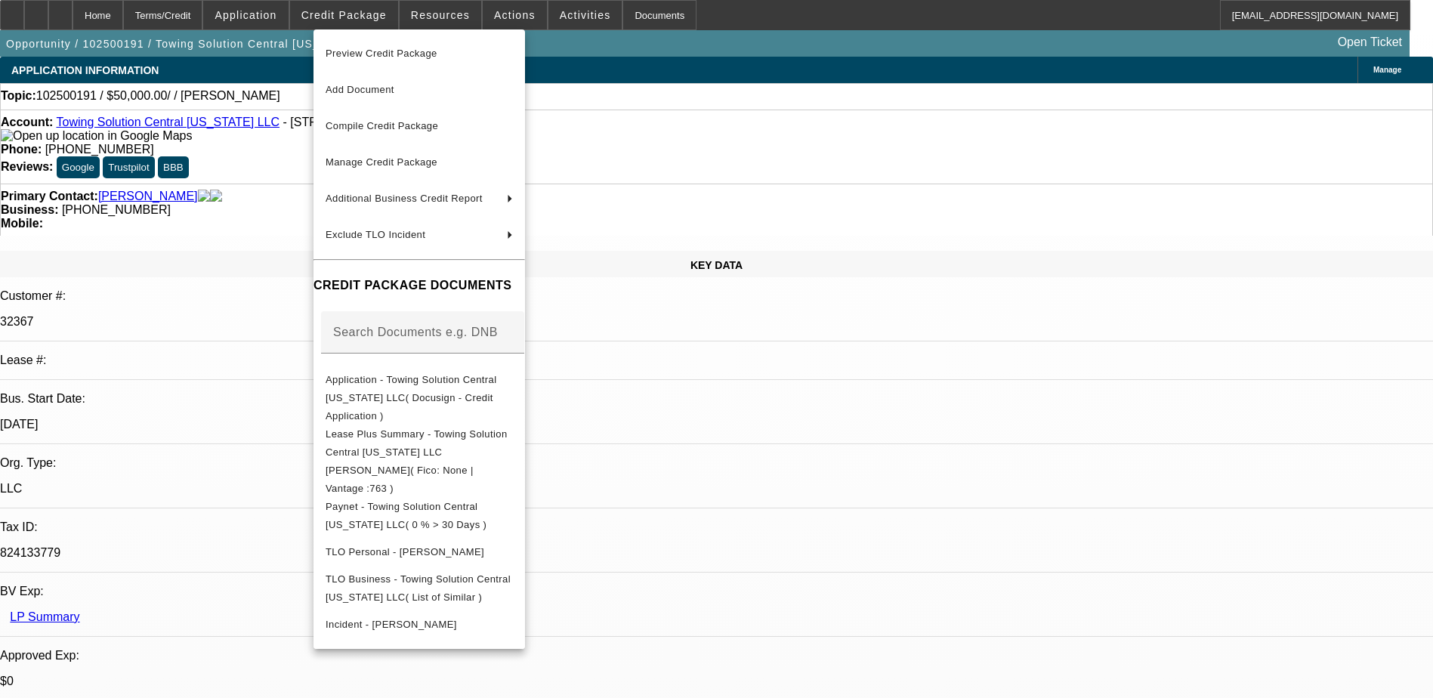
click at [768, 484] on div at bounding box center [716, 349] width 1433 height 698
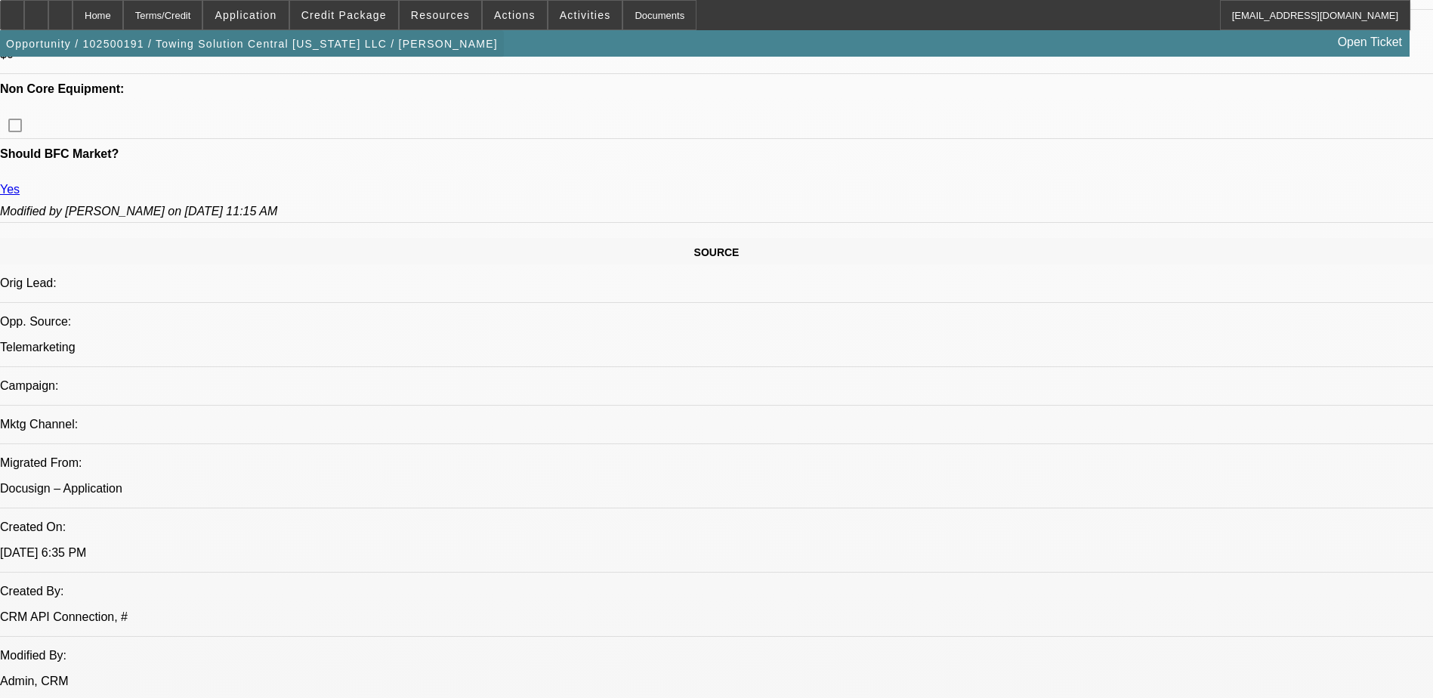
scroll to position [453, 0]
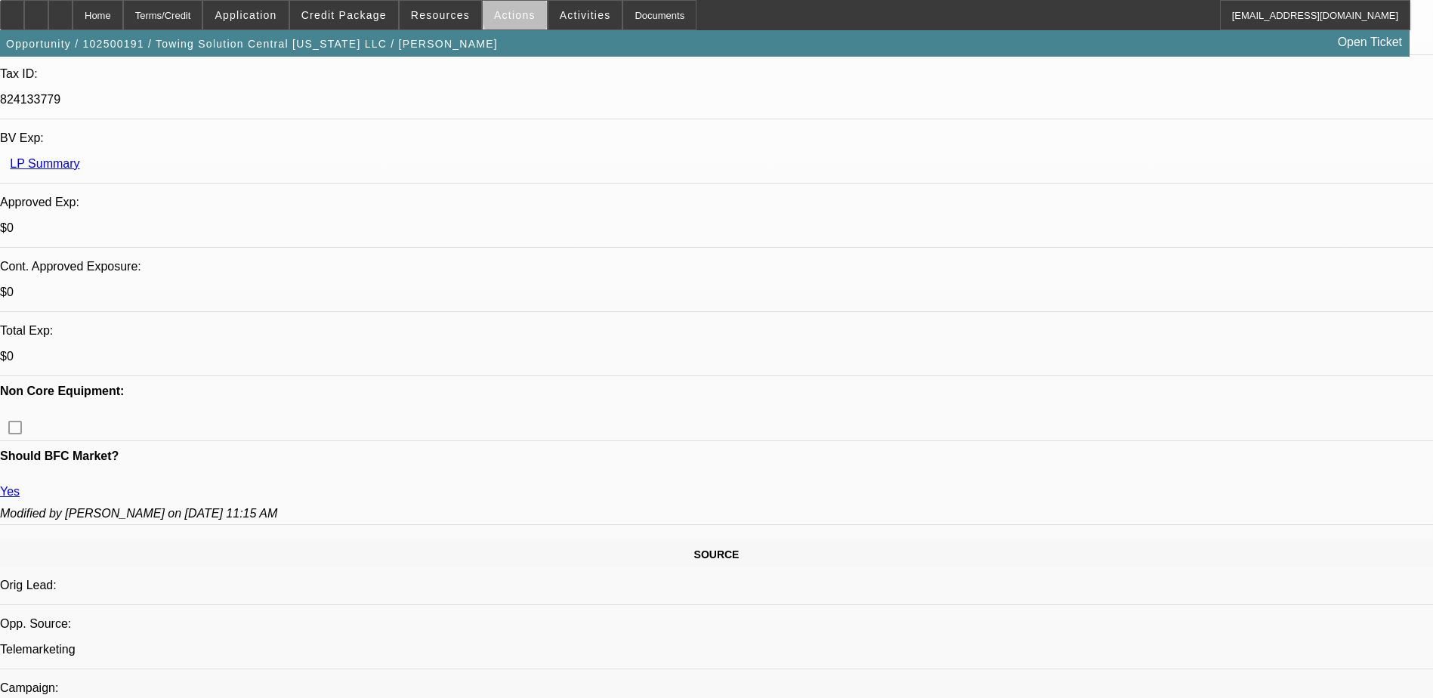
click at [513, 16] on span "Actions" at bounding box center [515, 15] width 42 height 12
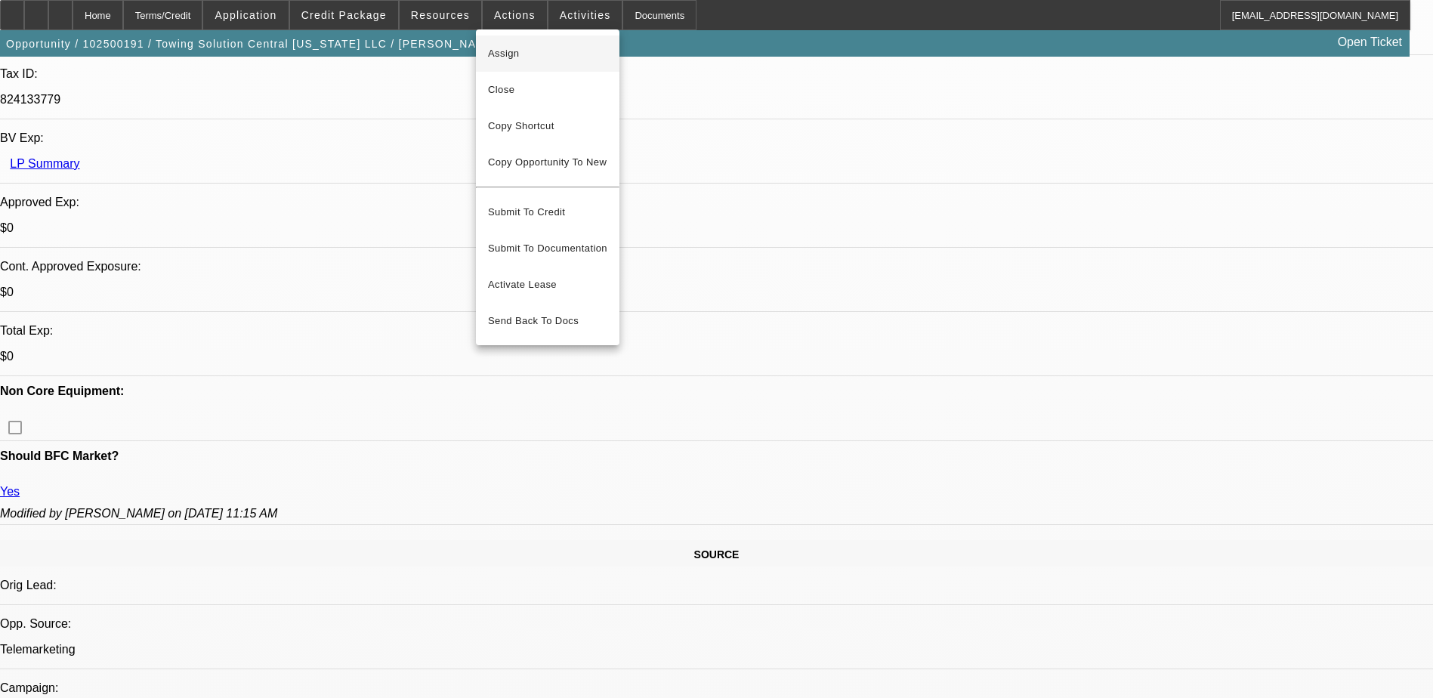
click at [528, 62] on span "Assign" at bounding box center [547, 54] width 119 height 18
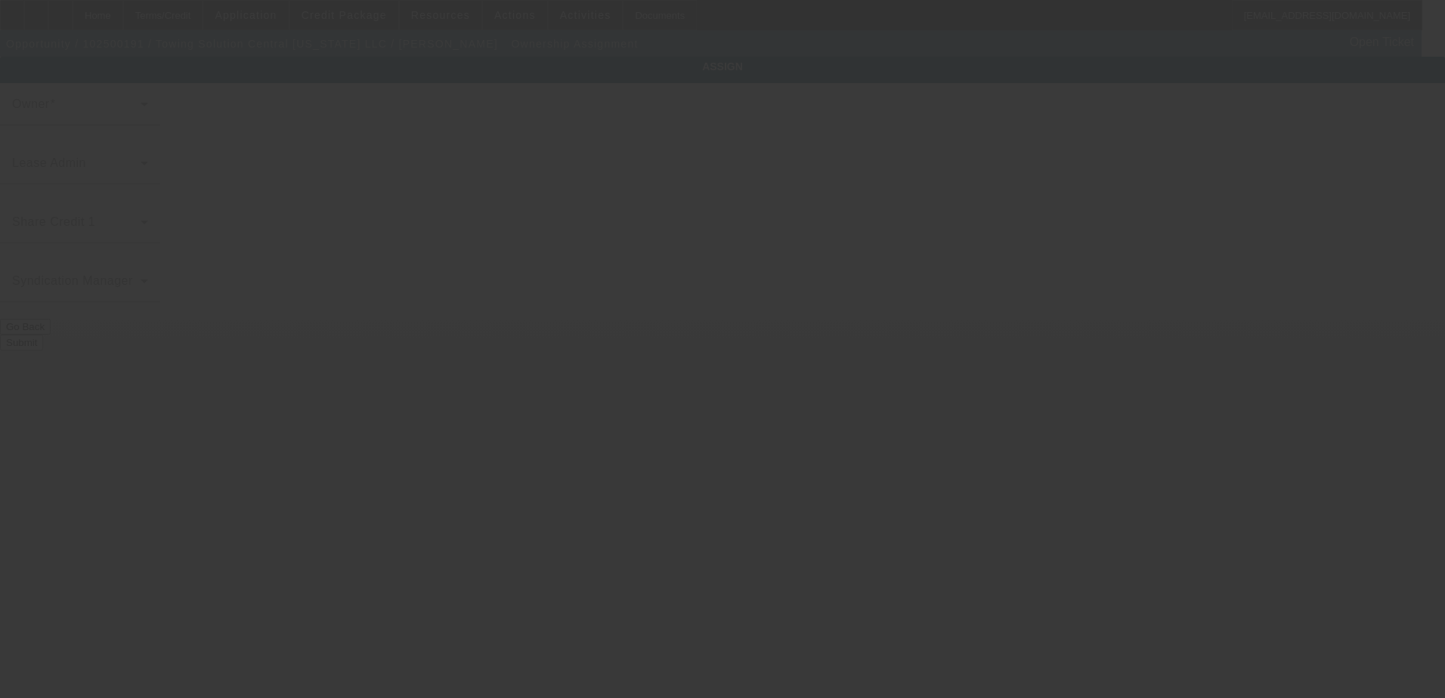
click at [631, 233] on div at bounding box center [722, 349] width 1445 height 698
click at [617, 236] on div at bounding box center [722, 349] width 1445 height 698
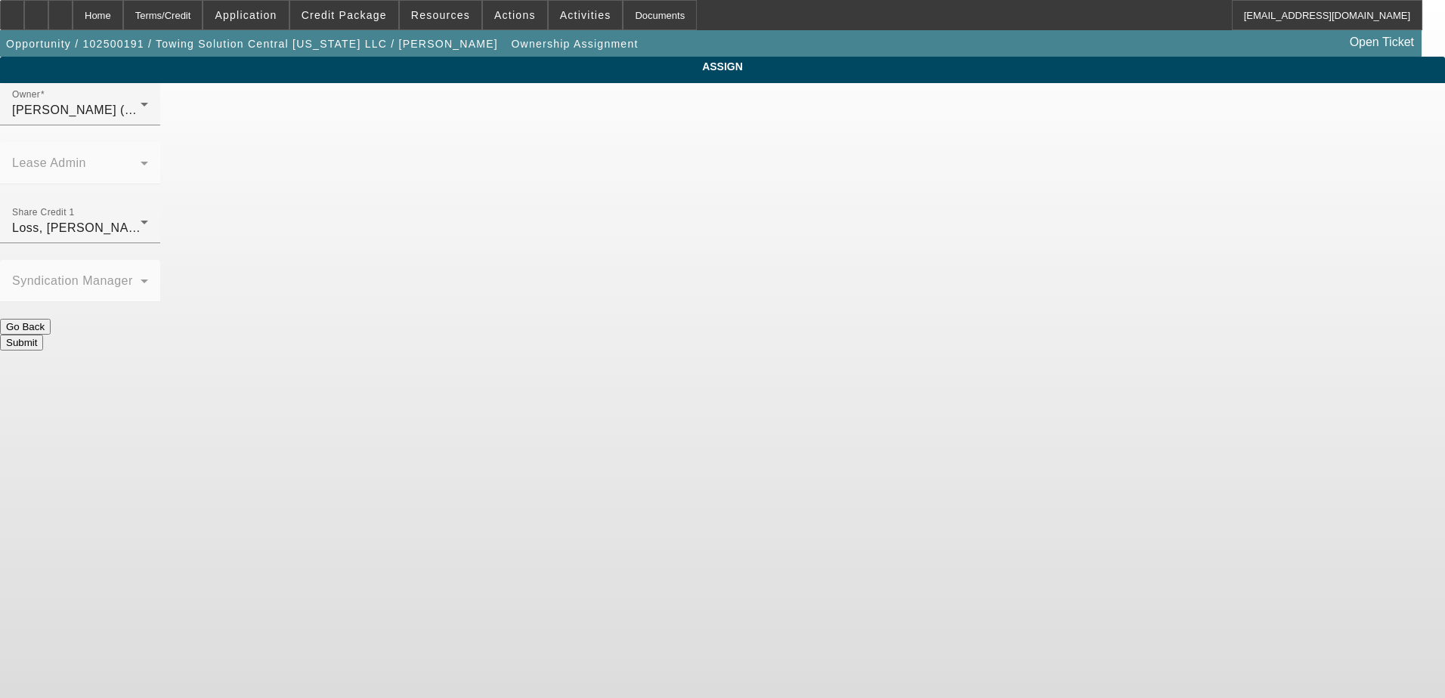
click at [51, 319] on button "Go Back" at bounding box center [25, 327] width 51 height 16
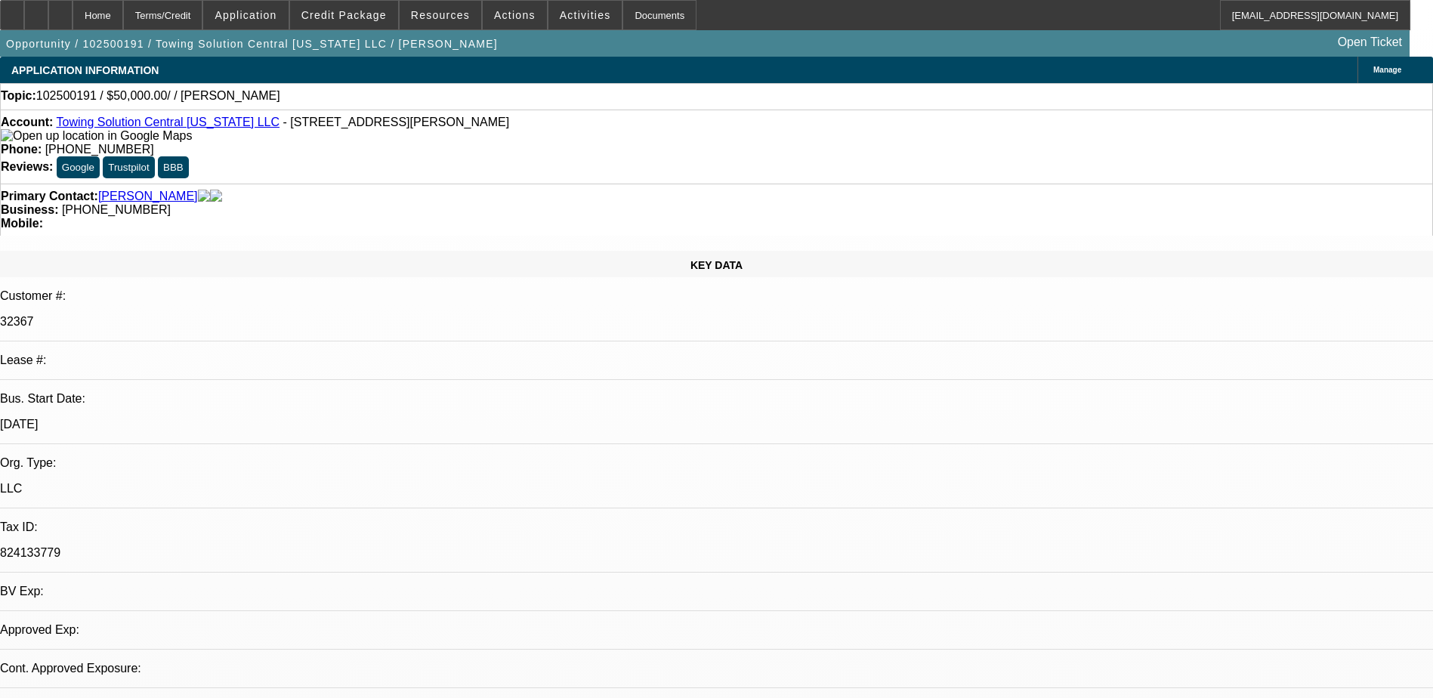
select select "0"
select select "2"
select select "0.1"
select select "4"
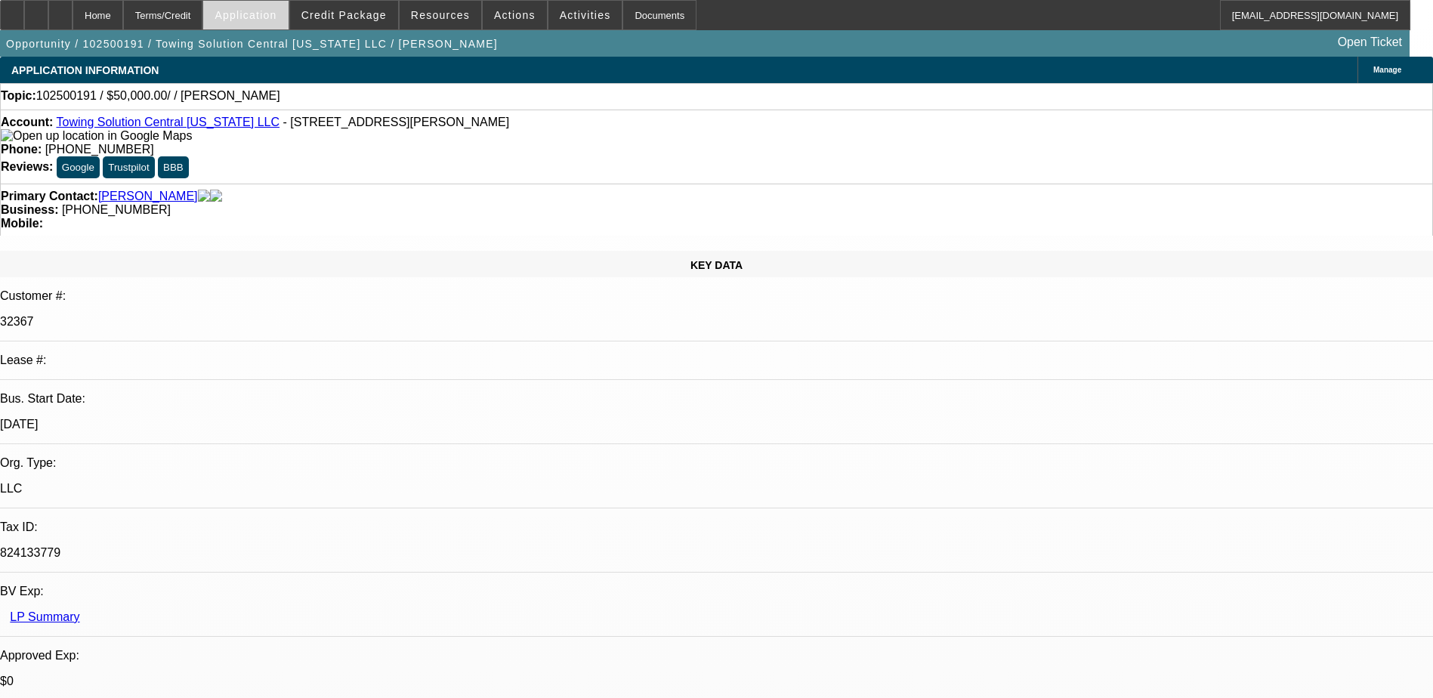
click at [277, 16] on span "Application" at bounding box center [246, 15] width 62 height 12
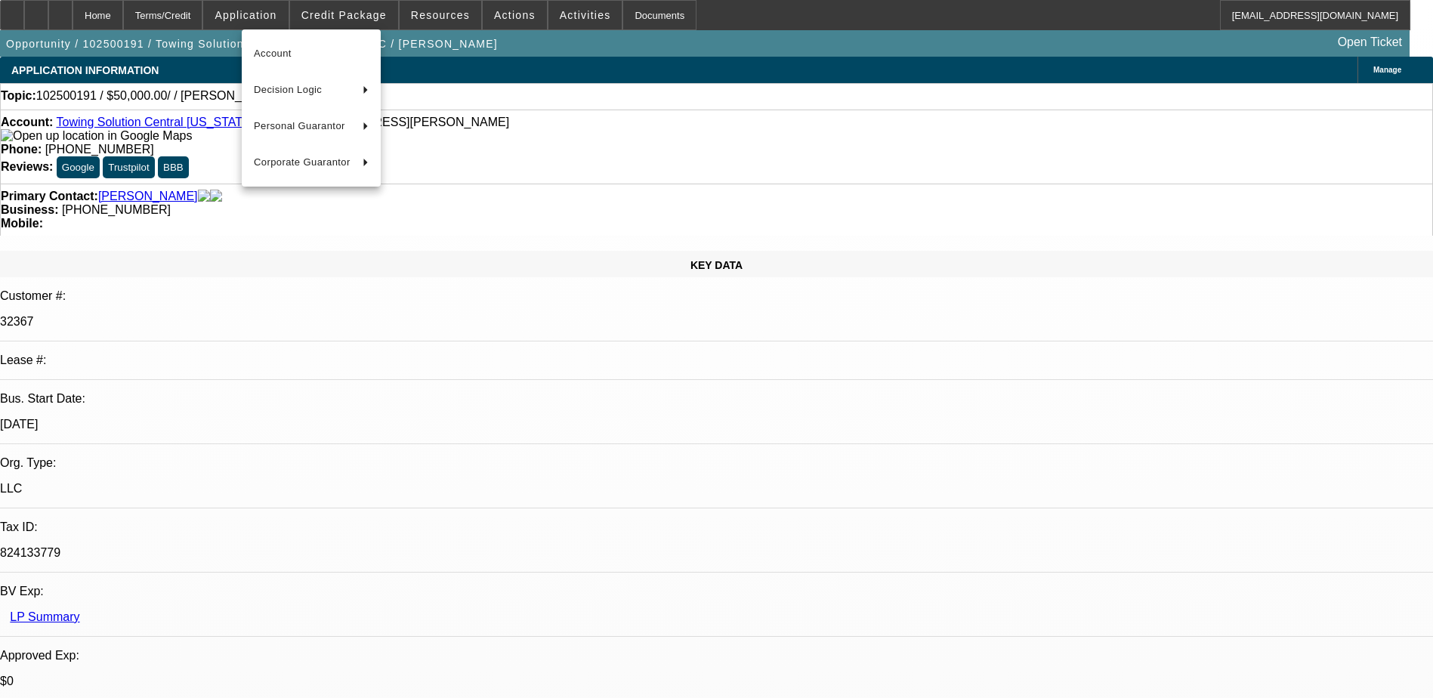
click at [332, 14] on div at bounding box center [716, 349] width 1433 height 698
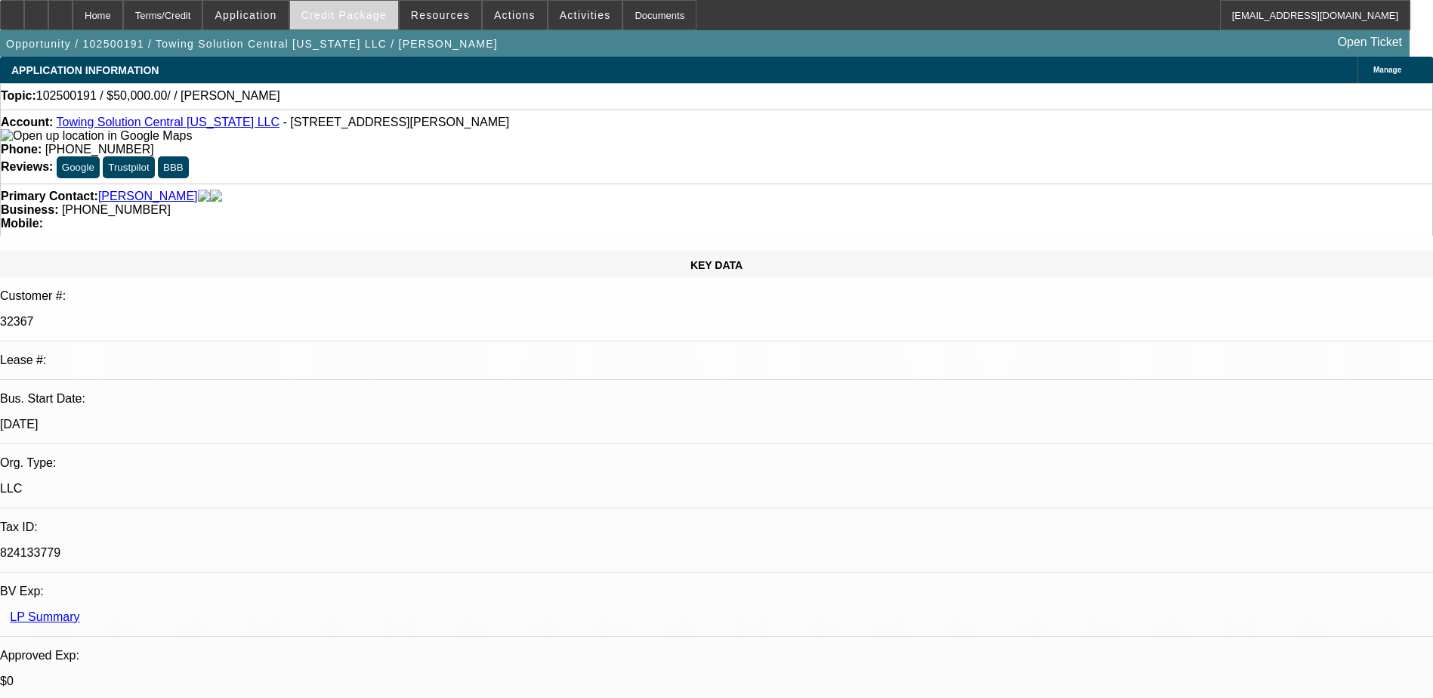
click at [344, 11] on span "Credit Package" at bounding box center [343, 15] width 85 height 12
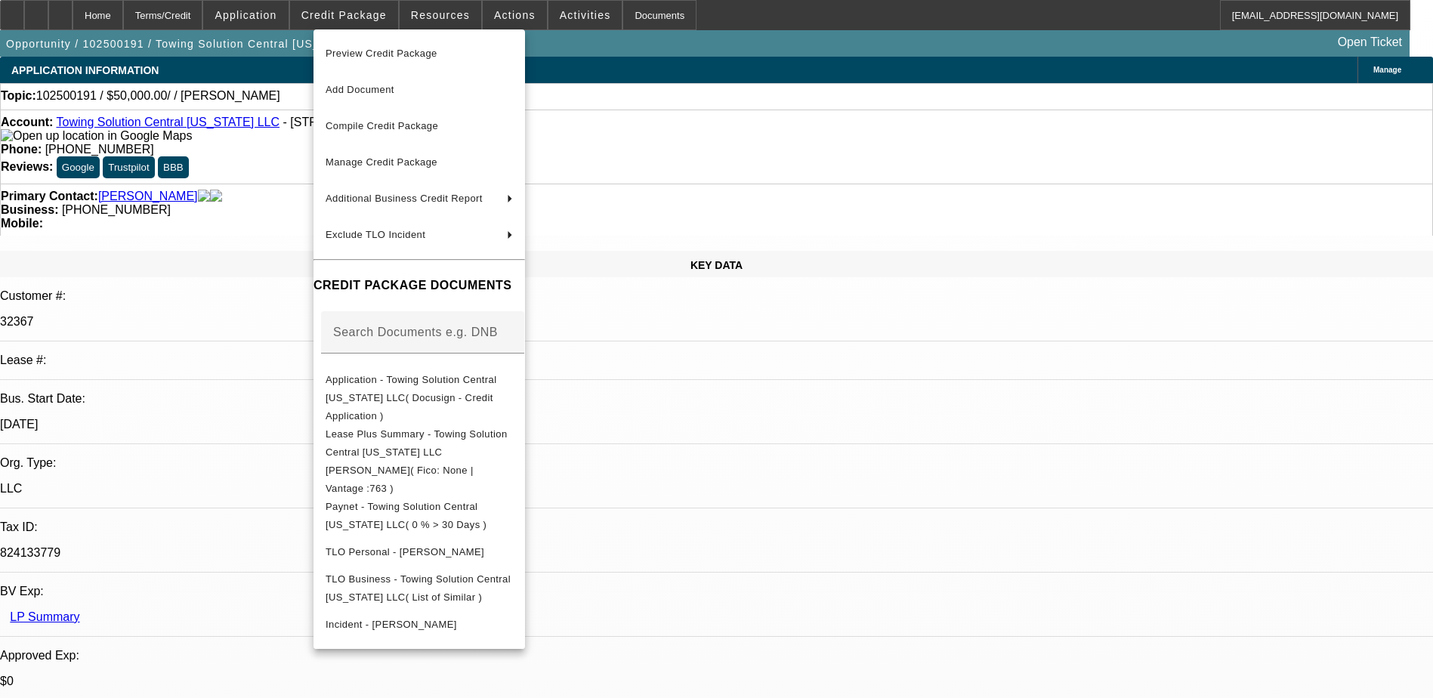
click at [186, 23] on div at bounding box center [716, 349] width 1433 height 698
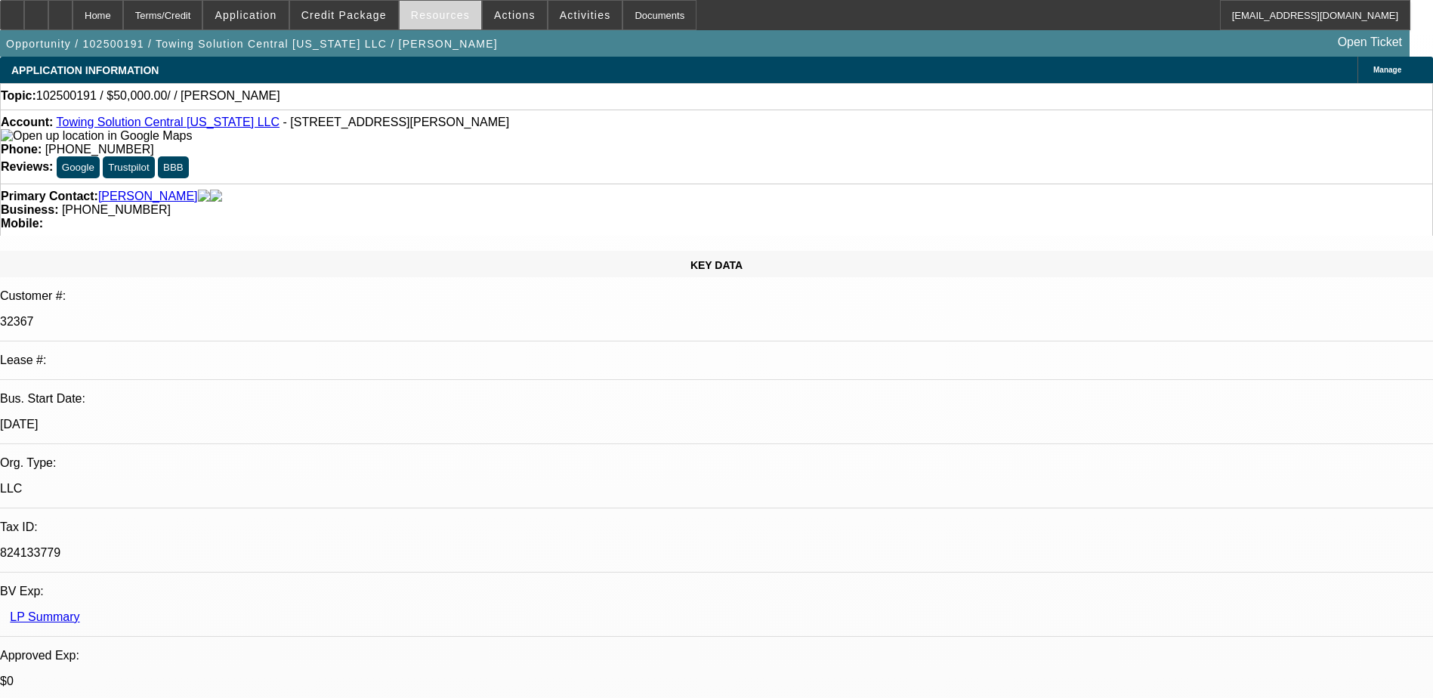
click at [423, 15] on span "Resources" at bounding box center [440, 15] width 59 height 12
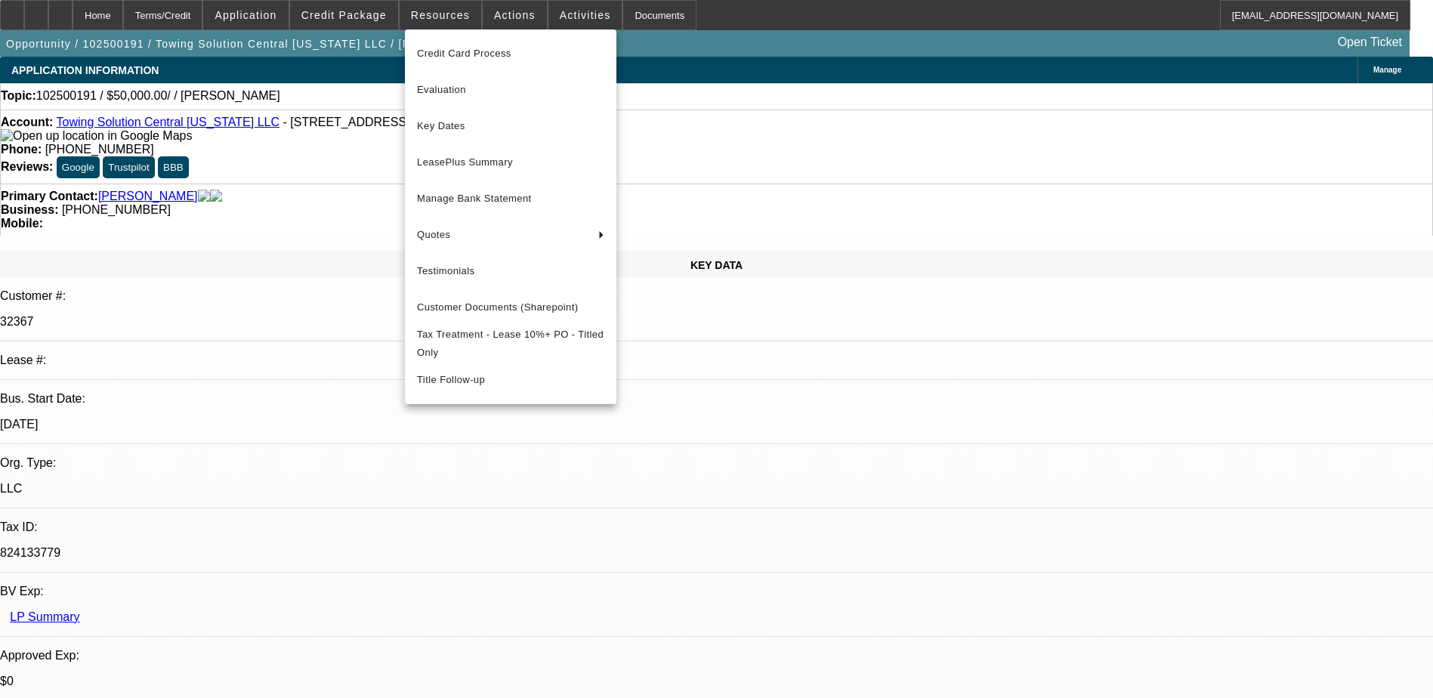
click at [496, 16] on div at bounding box center [716, 349] width 1433 height 698
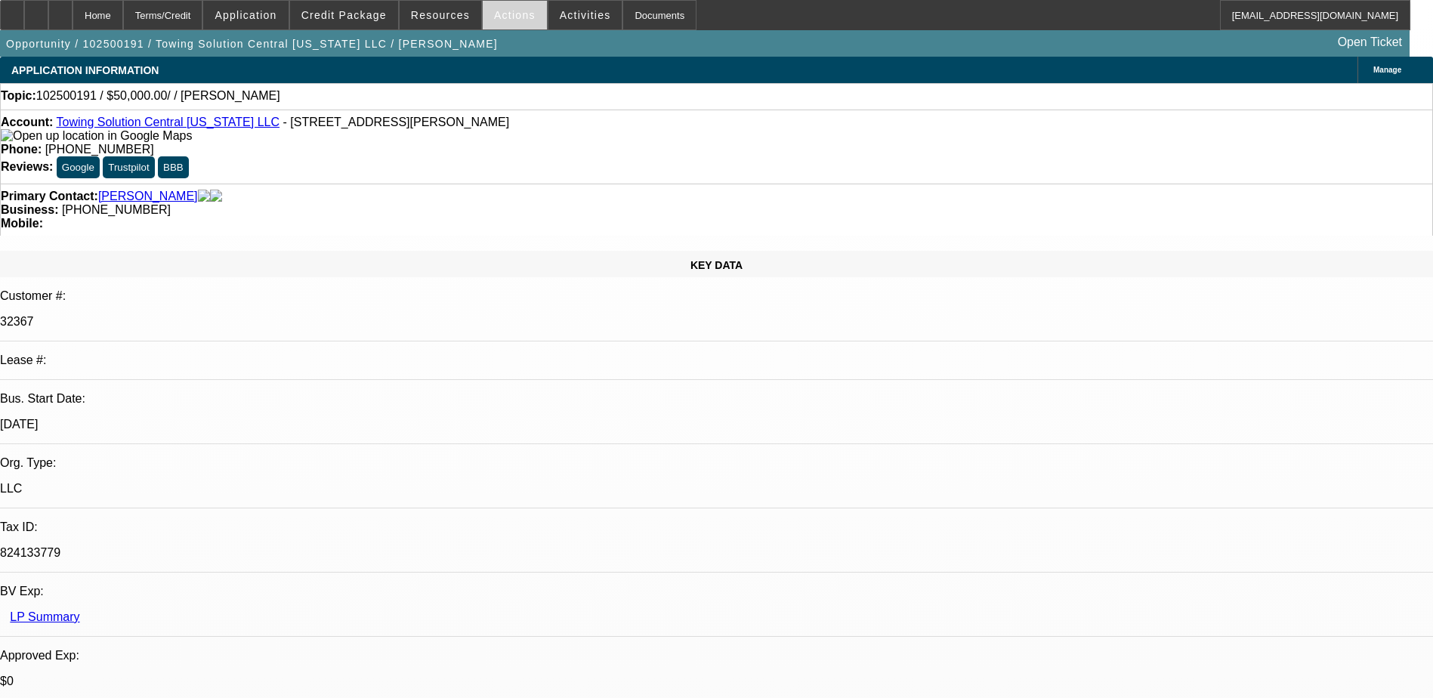
drag, startPoint x: 496, startPoint y: 16, endPoint x: 500, endPoint y: 25, distance: 9.8
click at [501, 24] on button "Actions" at bounding box center [515, 15] width 64 height 29
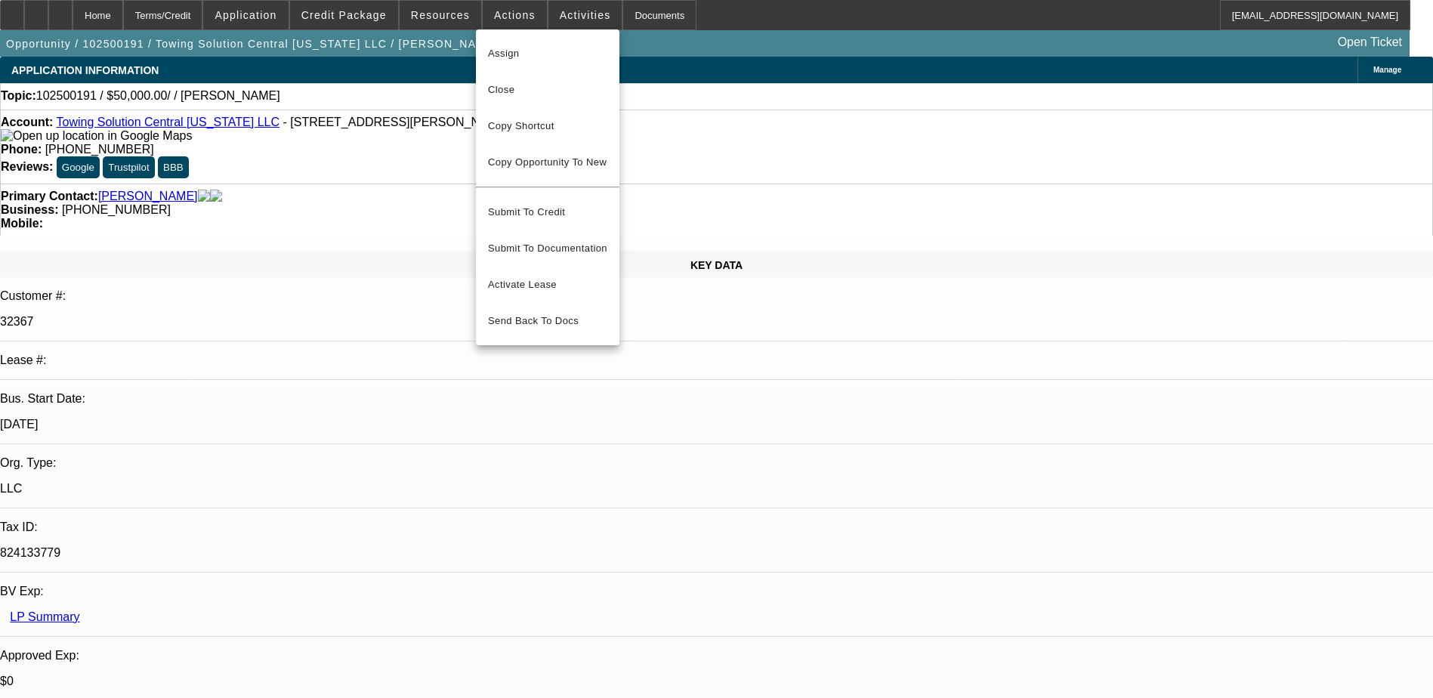
click at [566, 6] on div at bounding box center [716, 349] width 1433 height 698
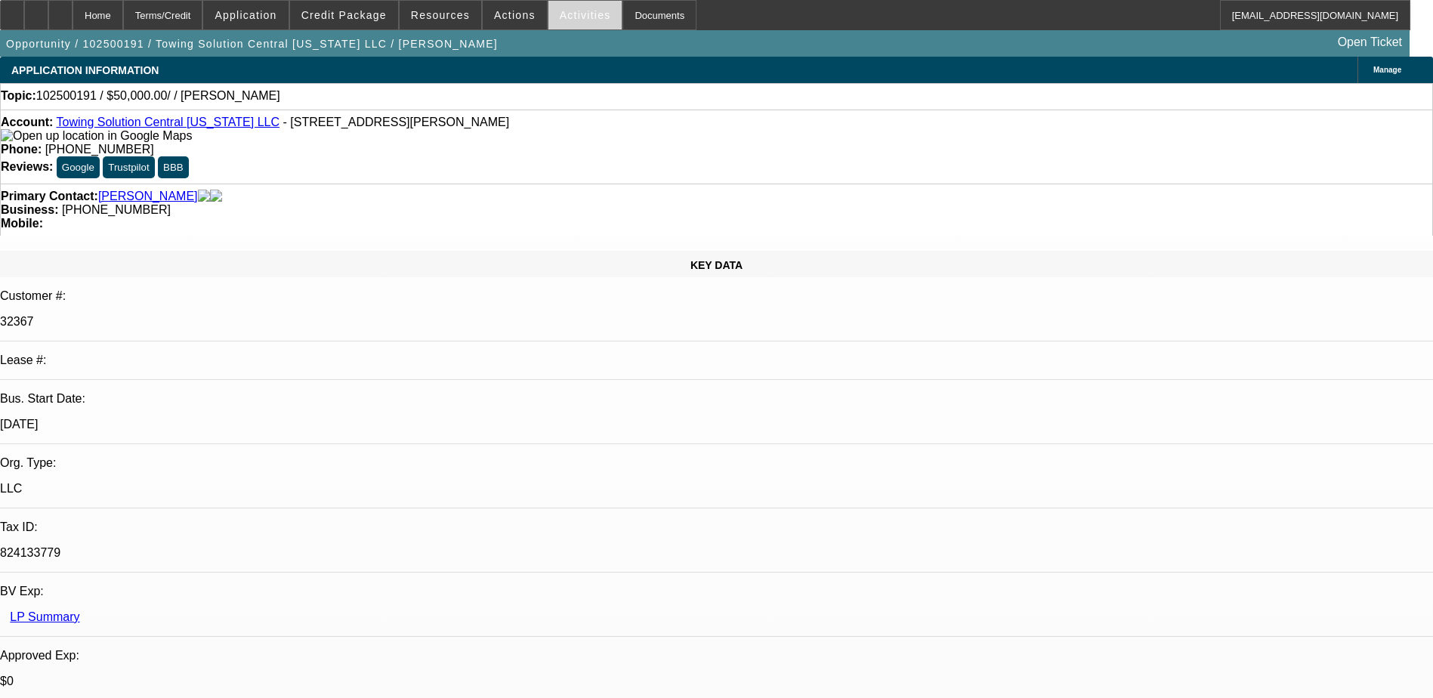
click at [562, 9] on span "Activities" at bounding box center [585, 15] width 51 height 12
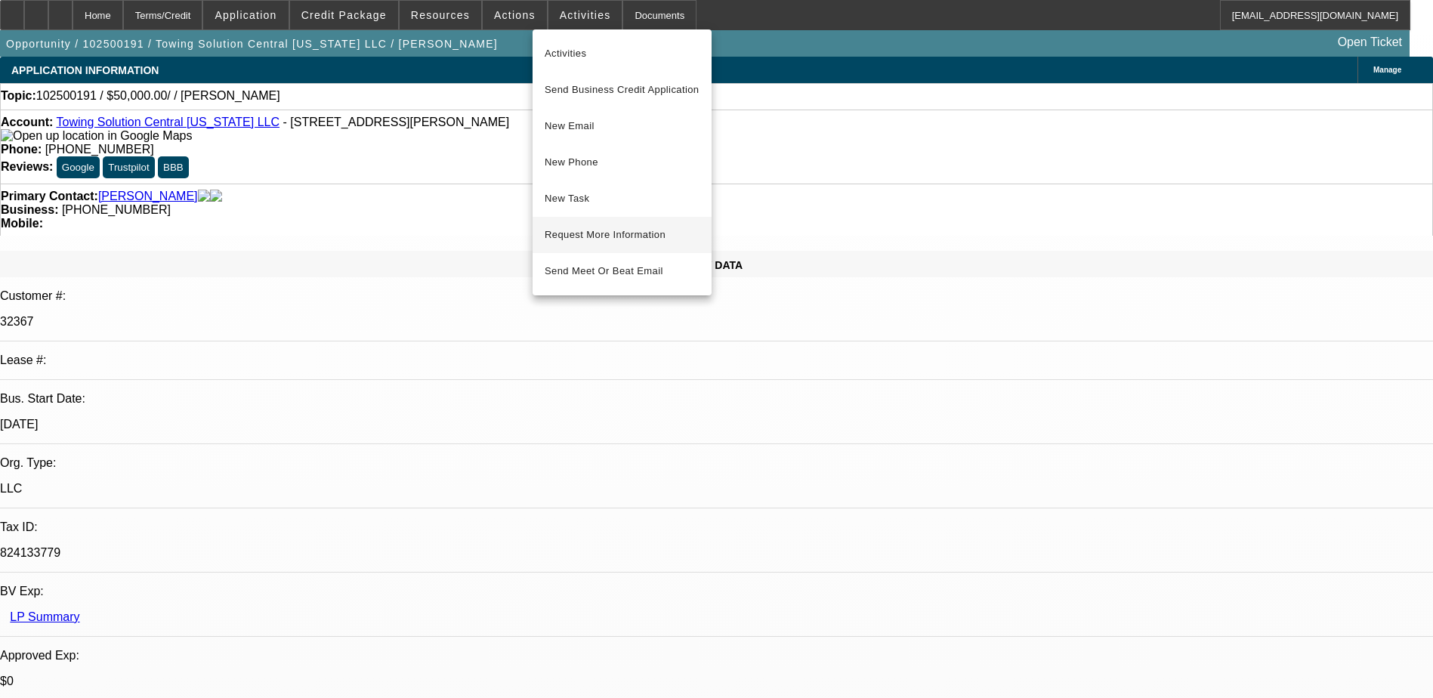
click at [632, 240] on span "Request More Information" at bounding box center [622, 235] width 155 height 18
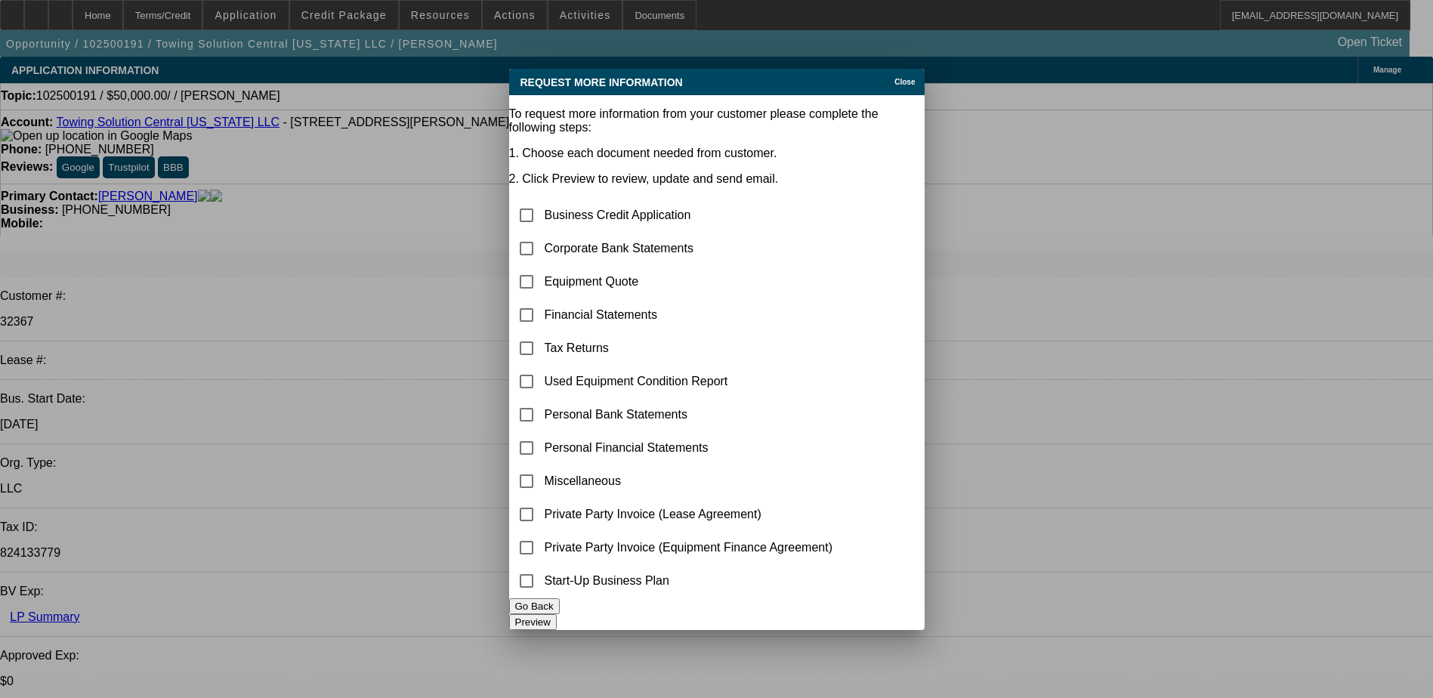
click at [560, 609] on button "Go Back" at bounding box center [534, 606] width 51 height 16
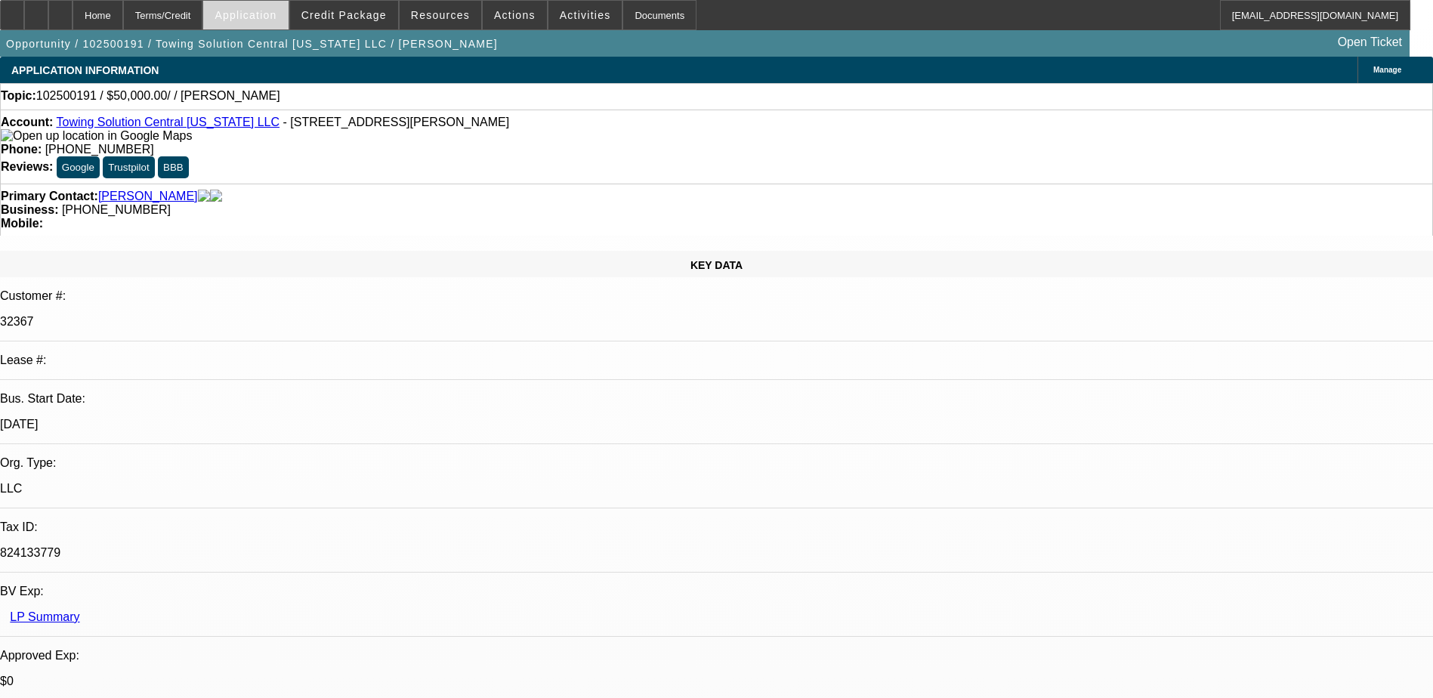
click at [277, 17] on span "Application" at bounding box center [246, 15] width 62 height 12
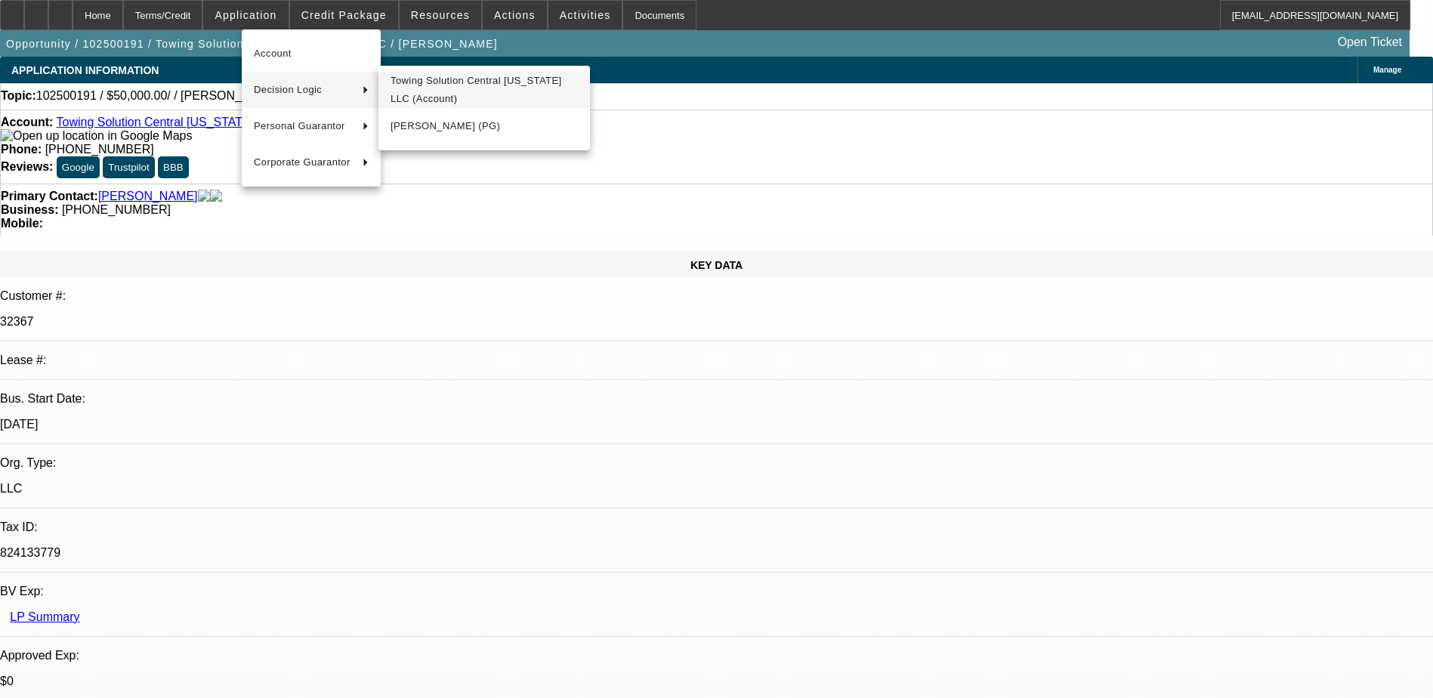
click at [489, 97] on span "Towing Solution Central [US_STATE] LLC (Account)" at bounding box center [484, 90] width 187 height 36
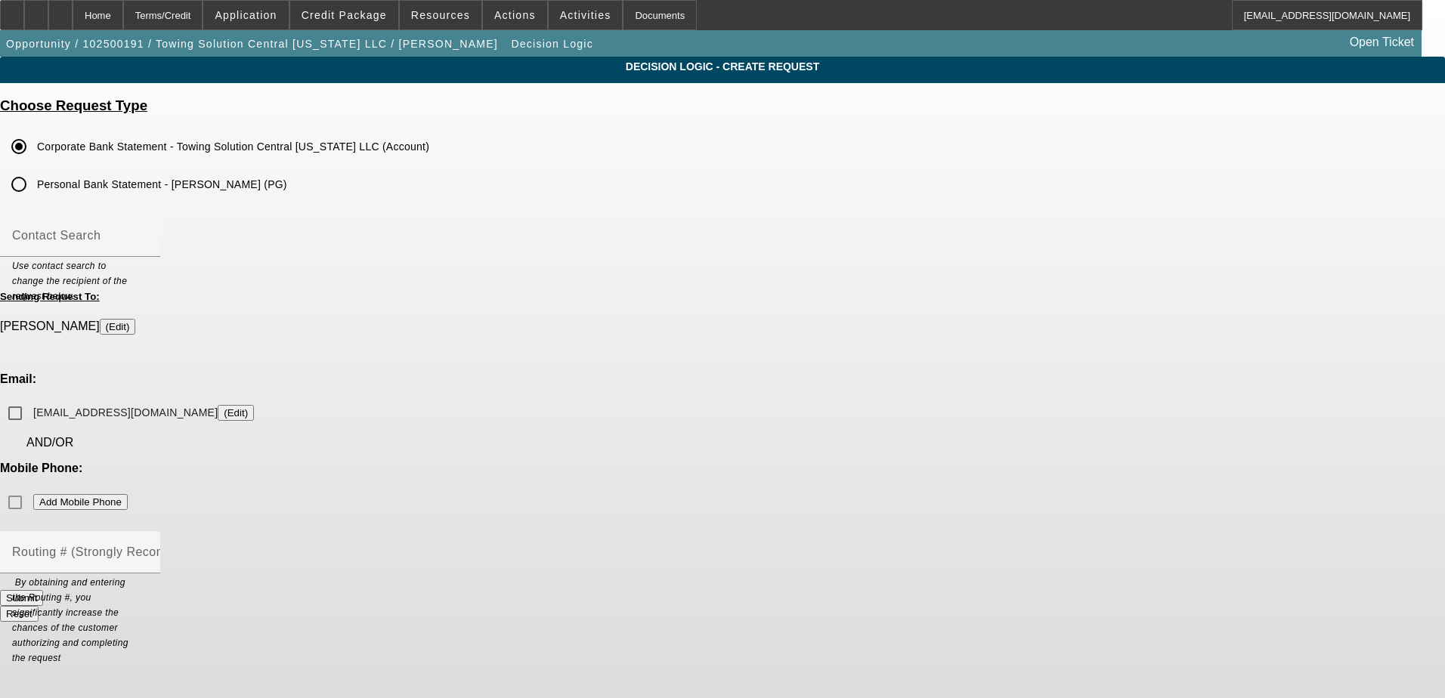
click at [43, 590] on button "Submit" at bounding box center [21, 598] width 43 height 16
click at [30, 398] on input "[EMAIL_ADDRESS][DOMAIN_NAME] (Edit)" at bounding box center [15, 413] width 30 height 30
click at [43, 590] on button "Submit" at bounding box center [21, 598] width 43 height 16
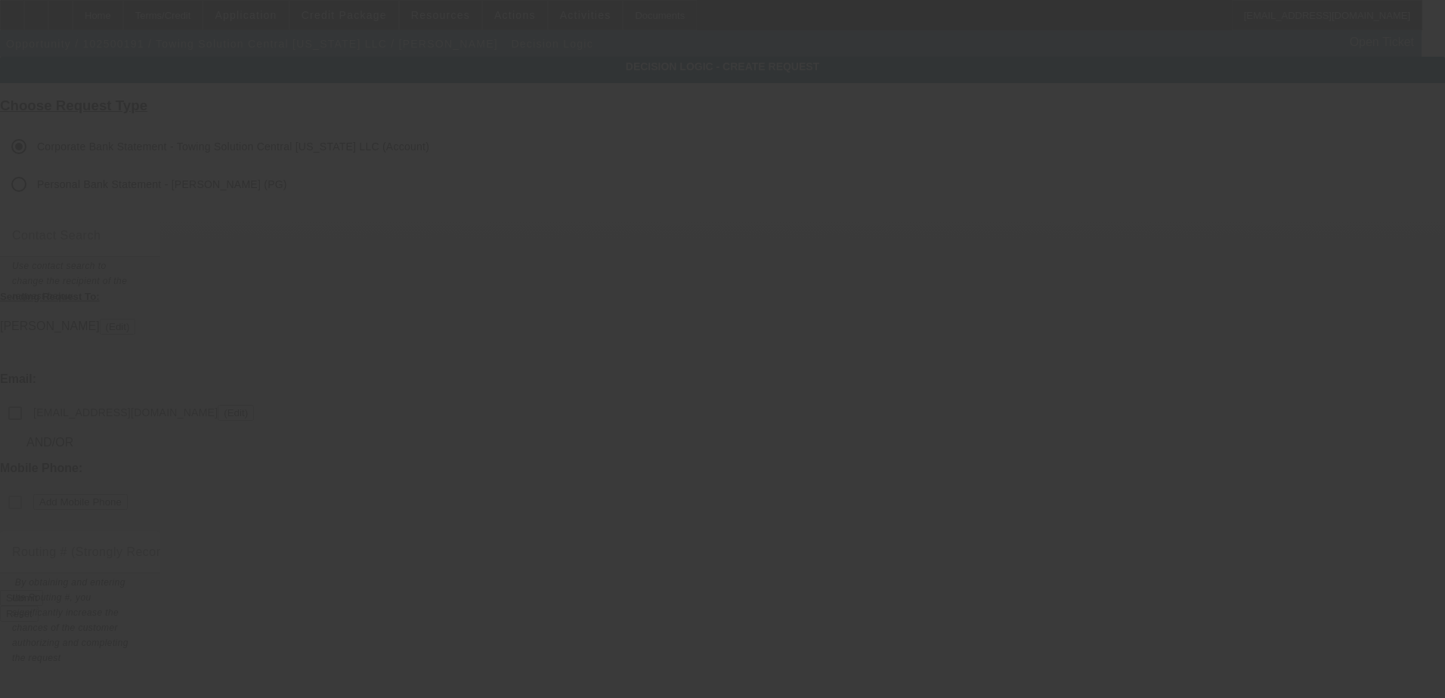
checkbox input "false"
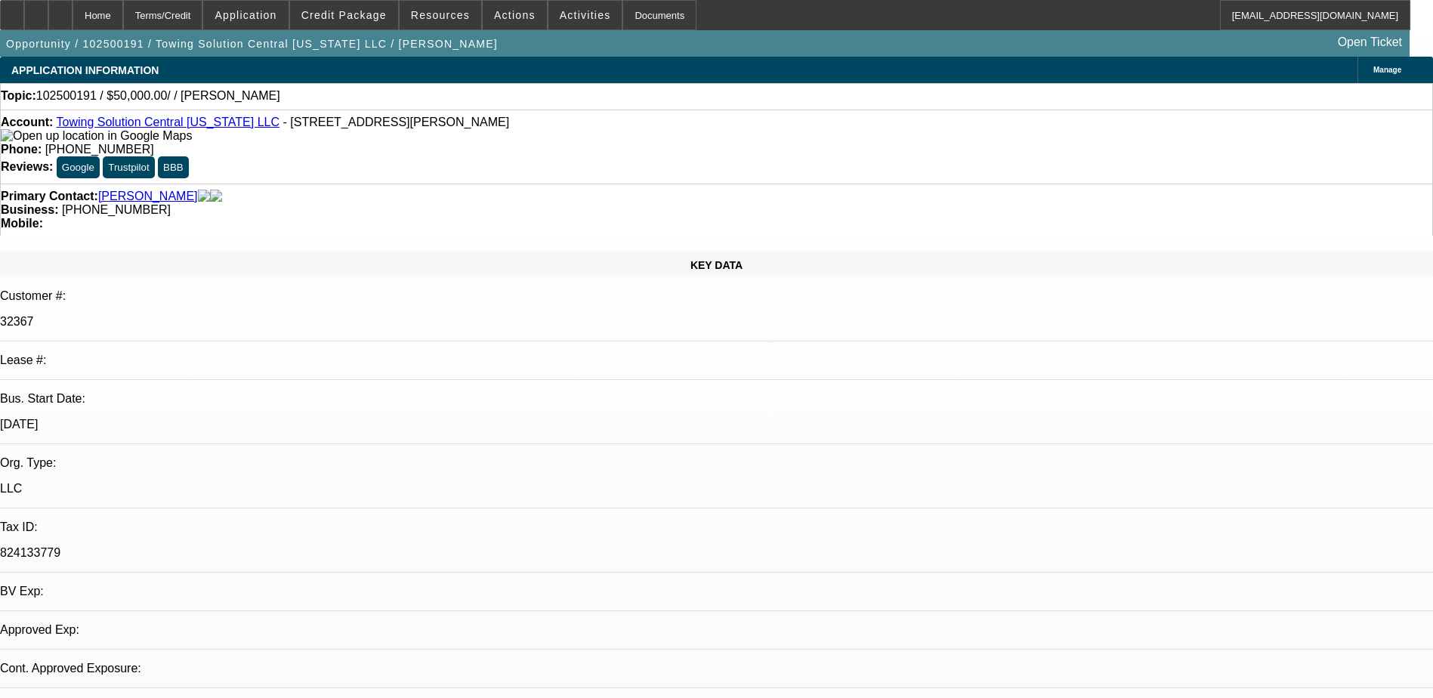
select select "0"
select select "2"
select select "0.1"
select select "4"
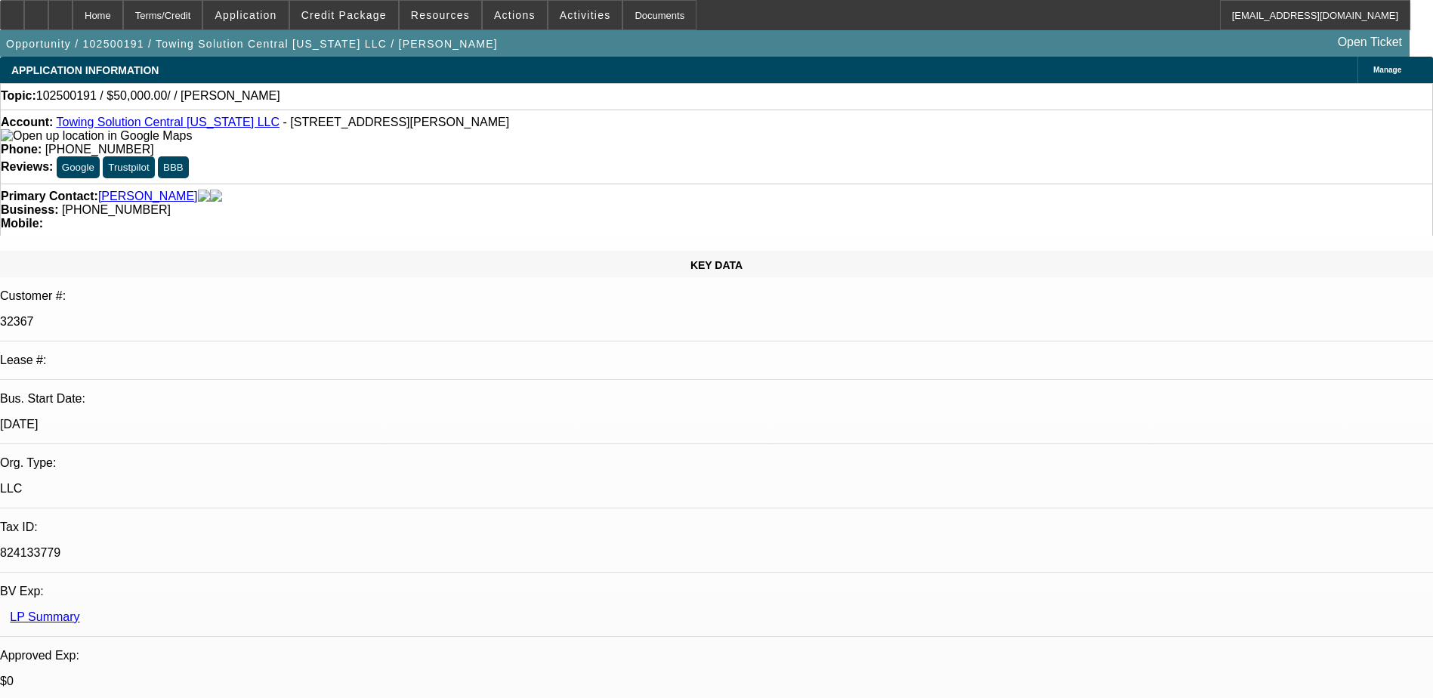
radio input "true"
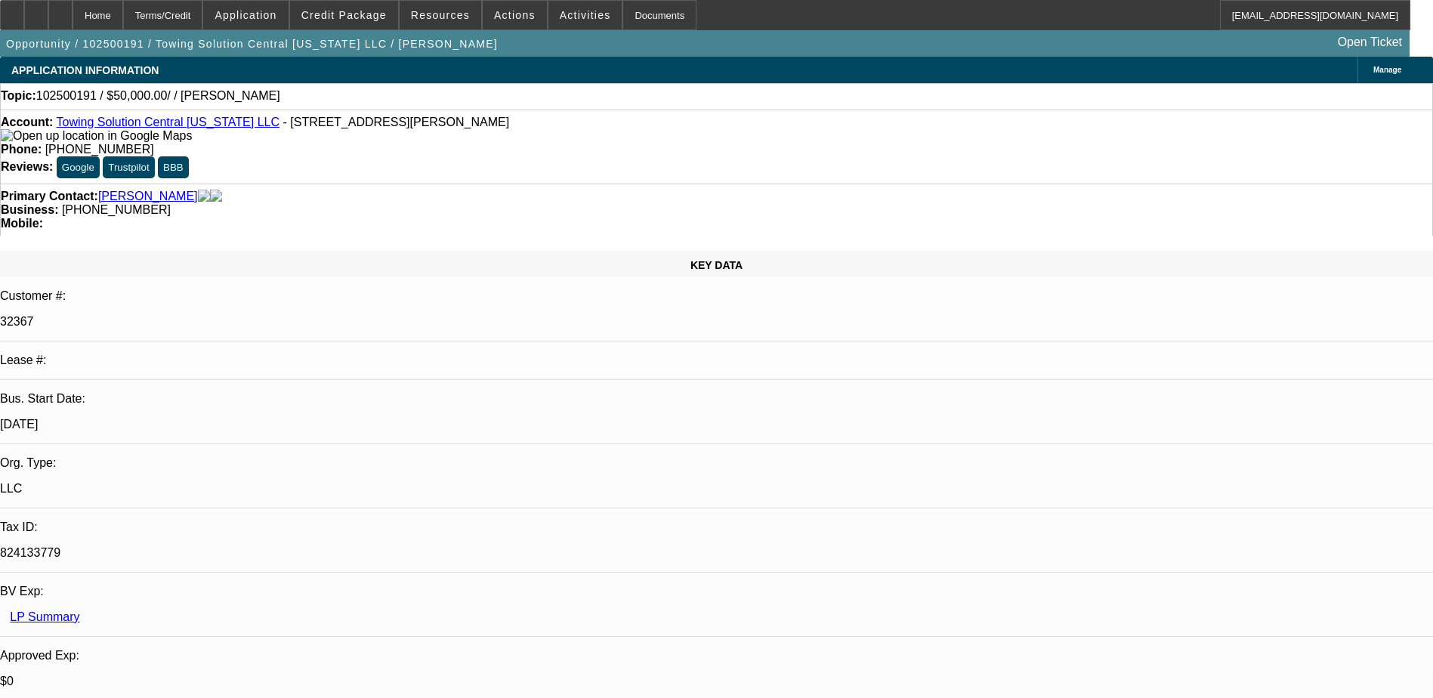
drag, startPoint x: 1040, startPoint y: 317, endPoint x: 1034, endPoint y: 270, distance: 46.6
type textarea "now he wants a flatbed international, sending banks over soon"
radio input "true"
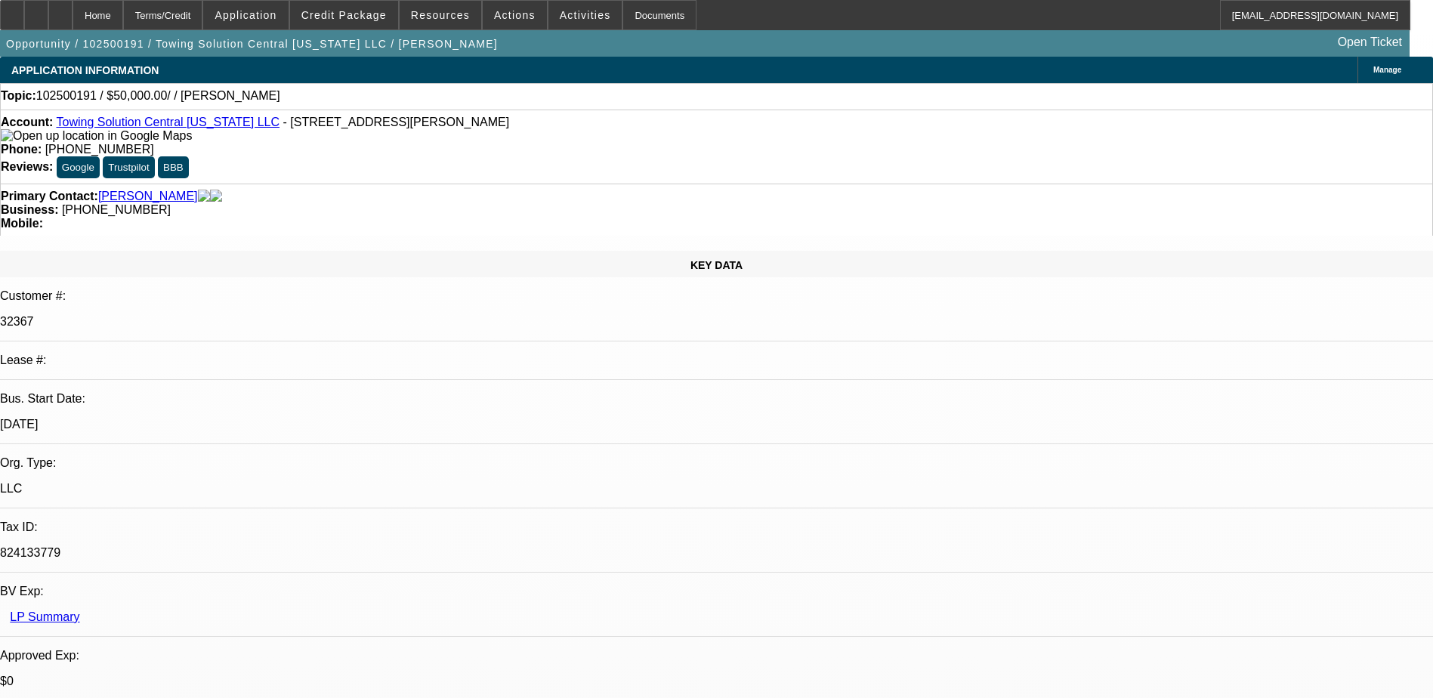
drag, startPoint x: 841, startPoint y: 391, endPoint x: 836, endPoint y: 385, distance: 8.0
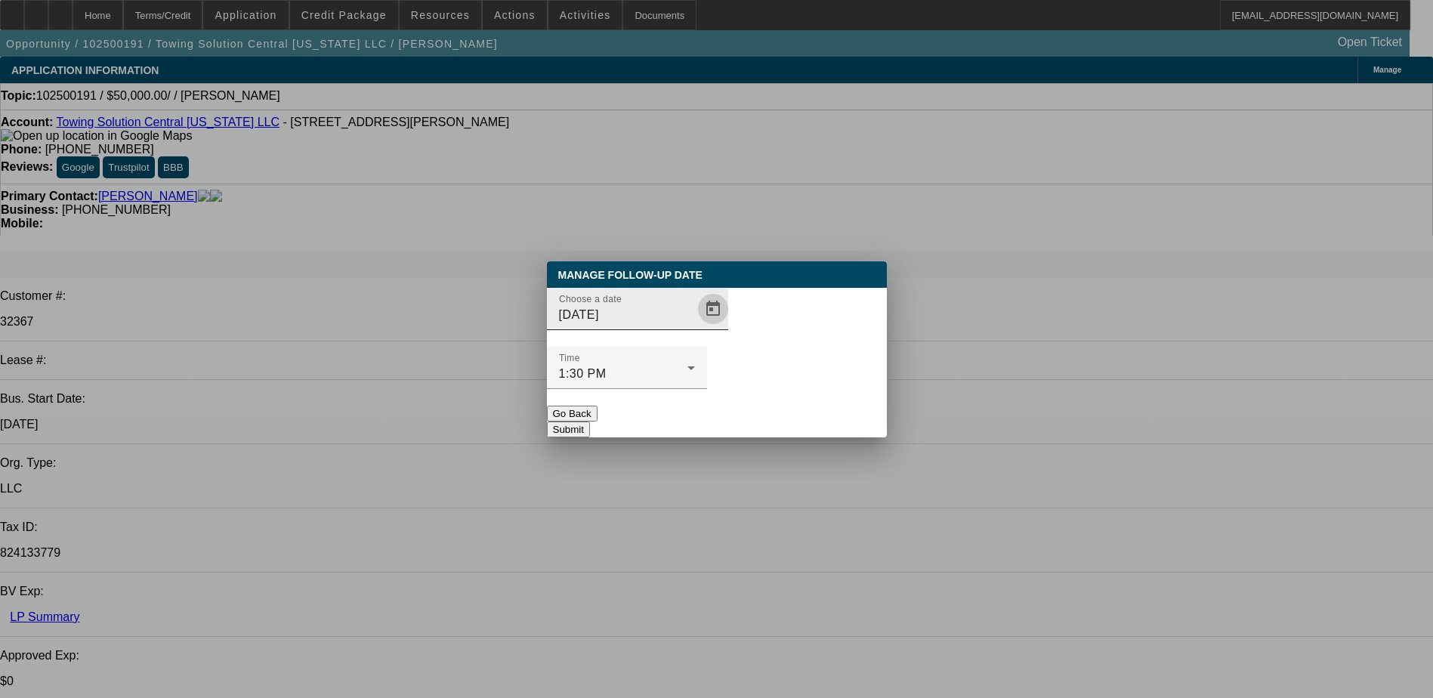
click at [695, 327] on span "Open calendar" at bounding box center [713, 309] width 36 height 36
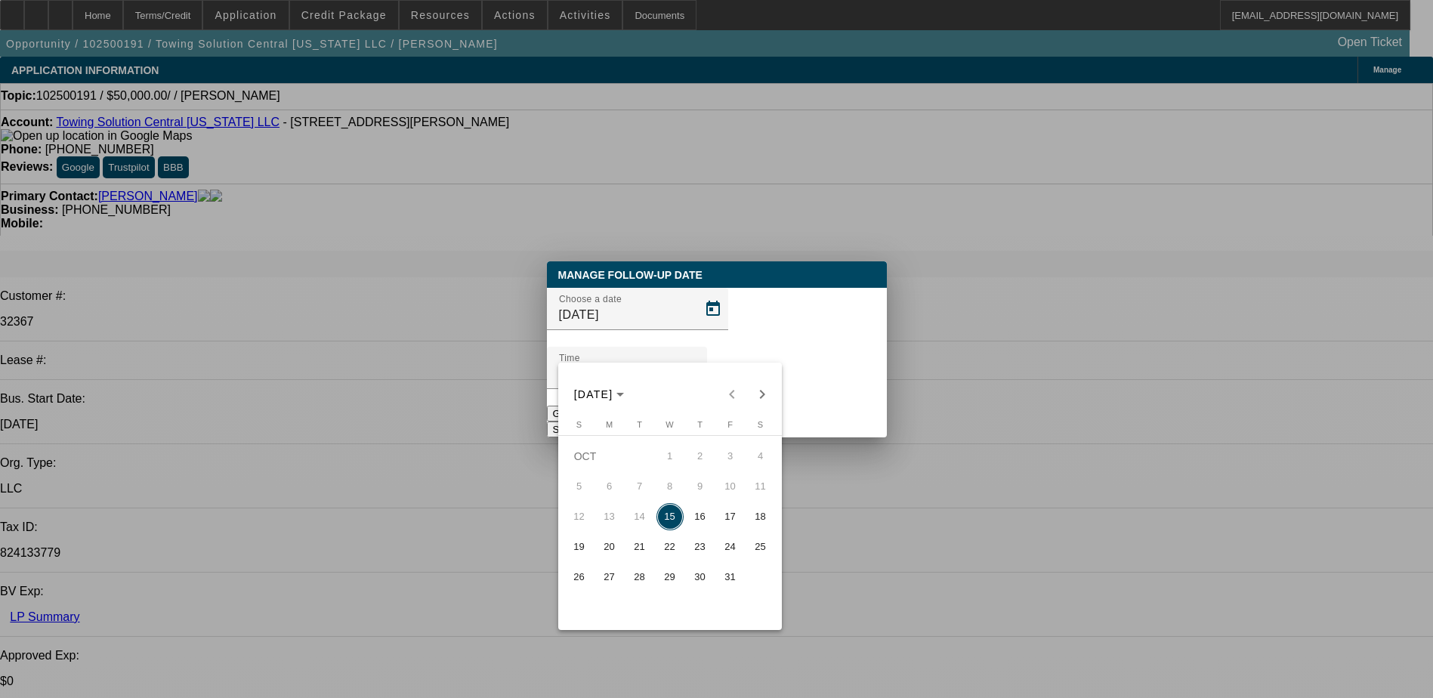
click at [738, 521] on span "17" at bounding box center [730, 516] width 27 height 27
type input "[DATE]"
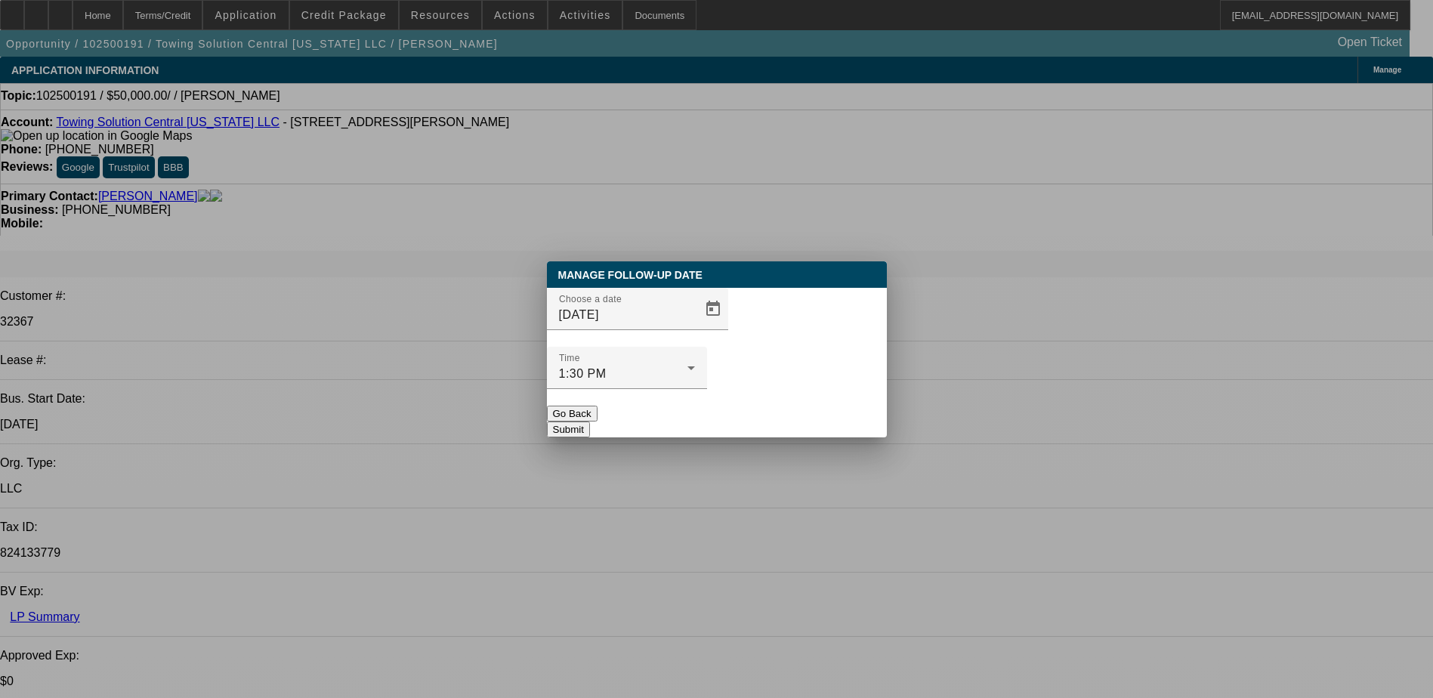
click at [775, 413] on div "Manage Follow-Up Date Choose a date [DATE] Time 1:30 PM Go Back Submit" at bounding box center [717, 349] width 340 height 176
click at [590, 422] on button "Submit" at bounding box center [568, 430] width 43 height 16
